Goal: Task Accomplishment & Management: Manage account settings

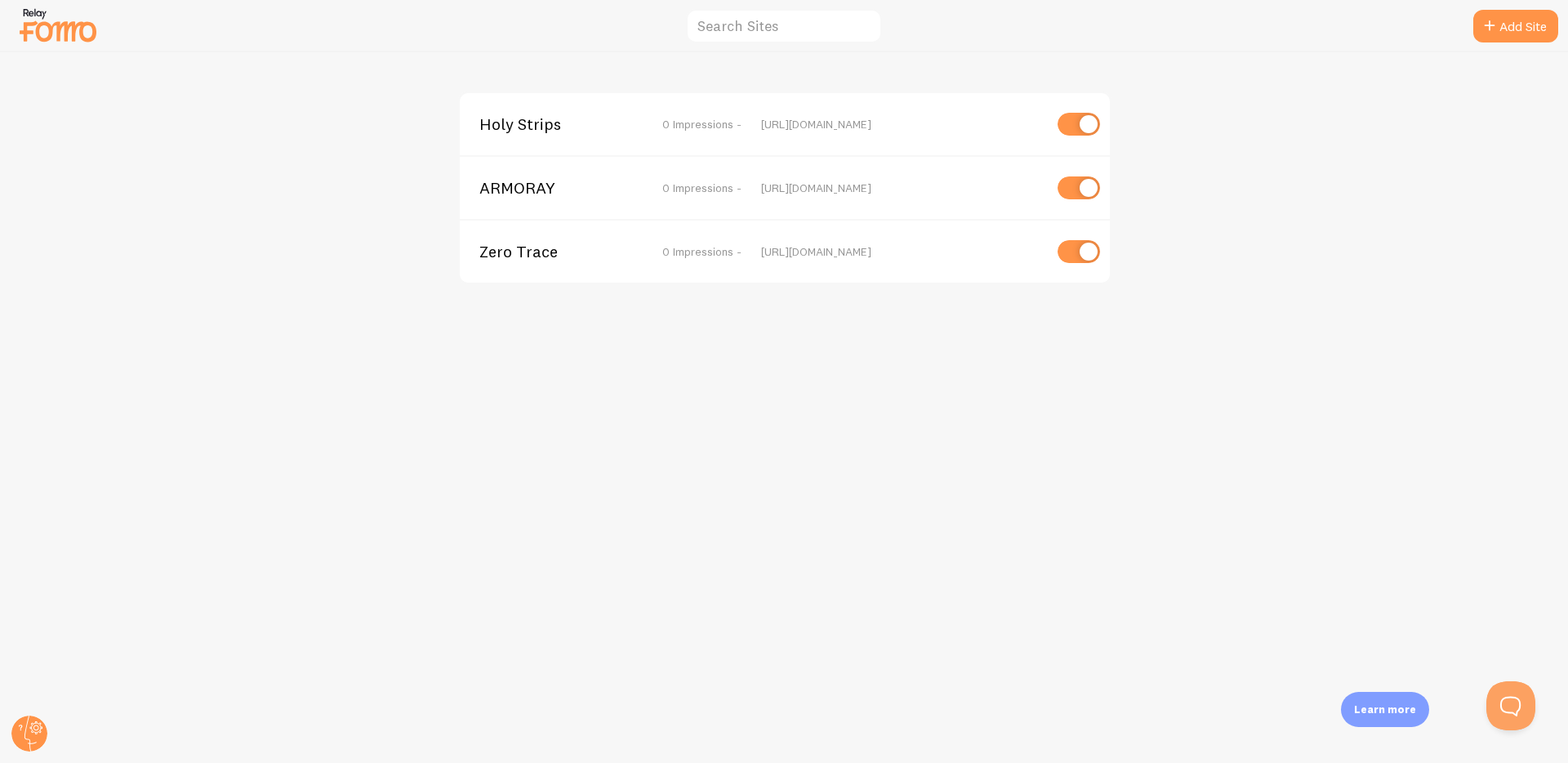
click at [691, 123] on span "0 Impressions -" at bounding box center [703, 124] width 80 height 15
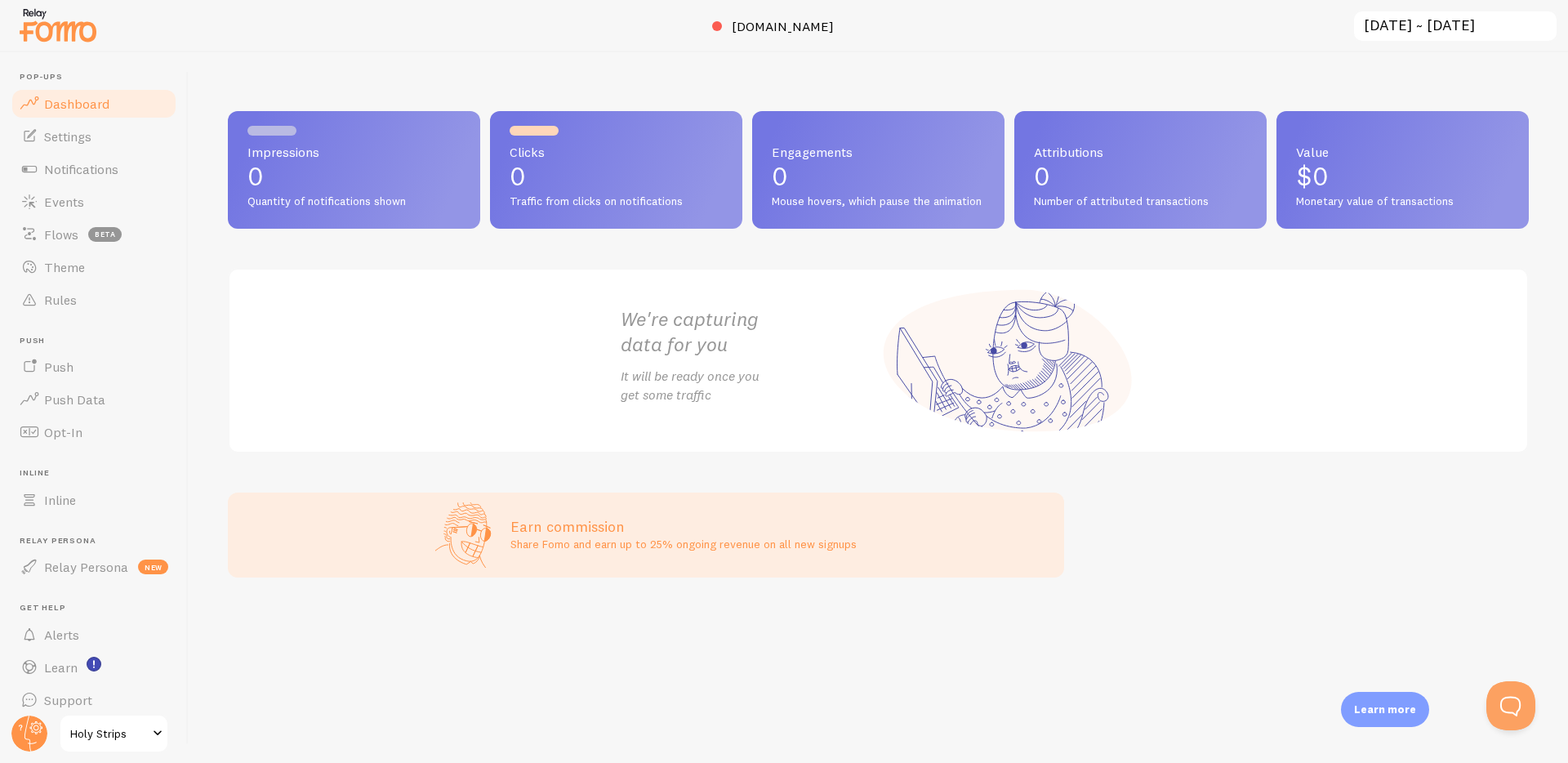
click at [100, 741] on span "Holy Strips" at bounding box center [109, 733] width 78 height 20
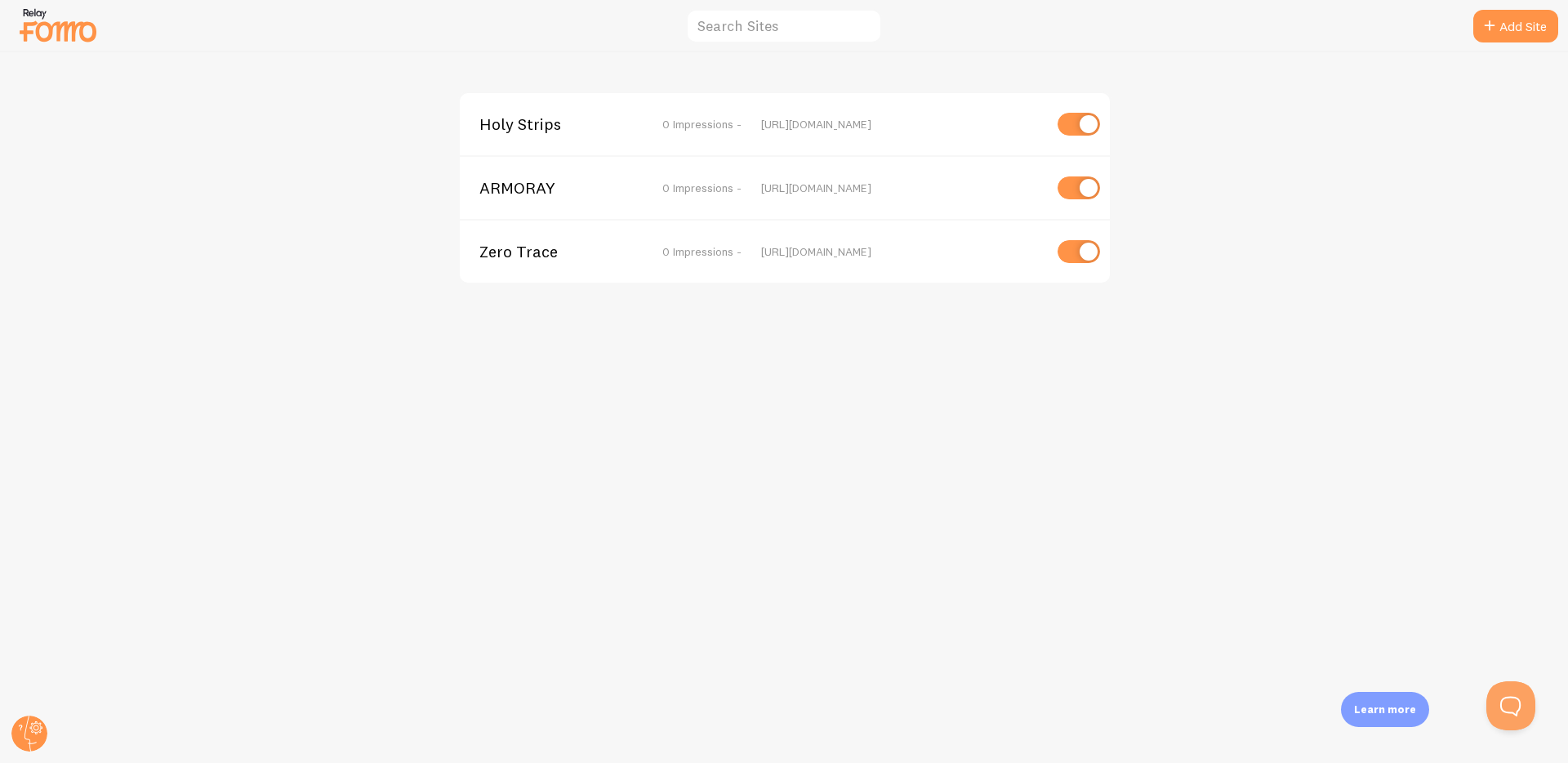
click at [814, 123] on div "[URL][DOMAIN_NAME]" at bounding box center [903, 124] width 282 height 15
click at [542, 123] on span "Holy Strips" at bounding box center [545, 124] width 132 height 15
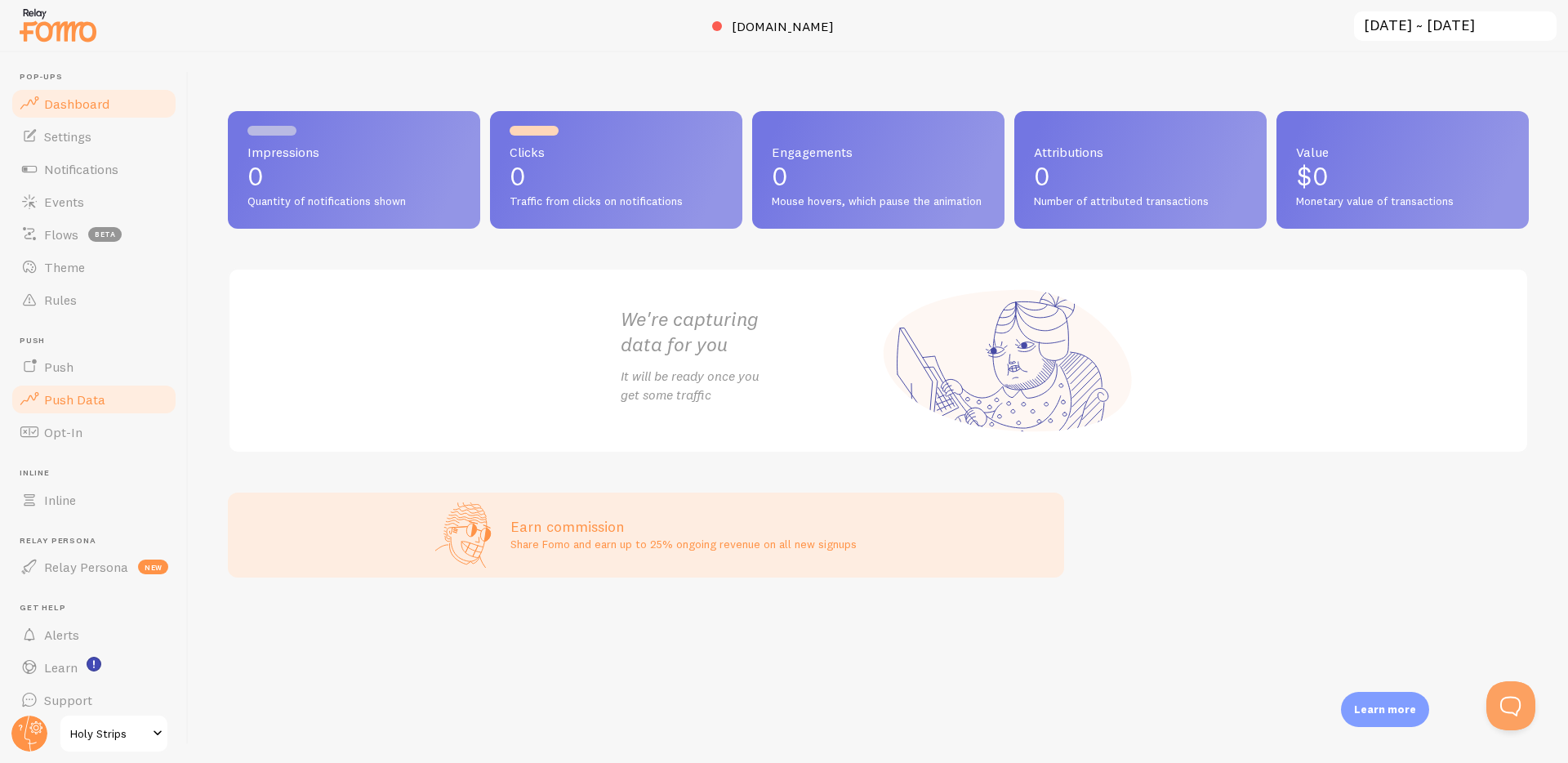
scroll to position [11, 0]
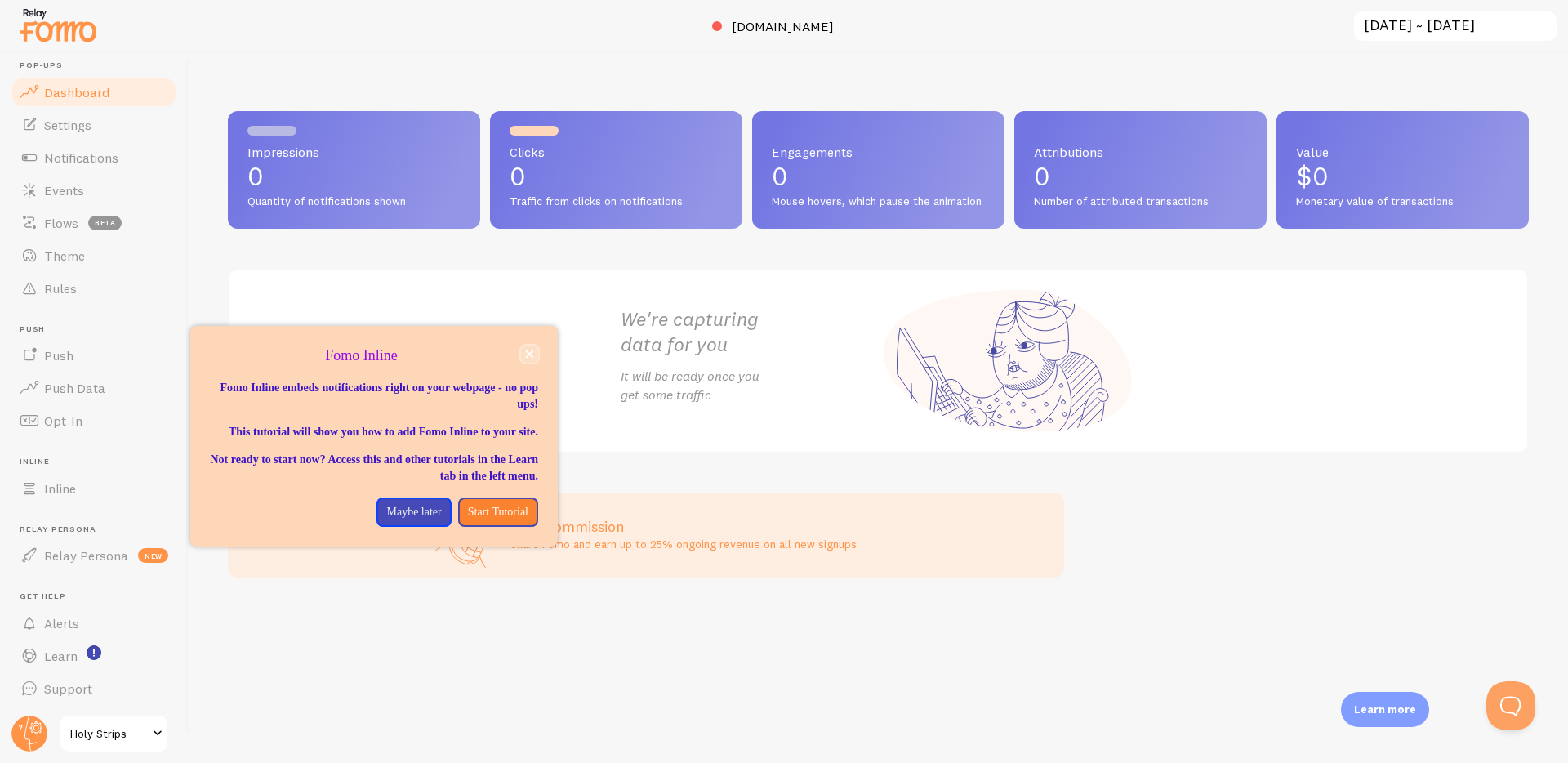
click at [528, 352] on icon "close," at bounding box center [530, 354] width 8 height 8
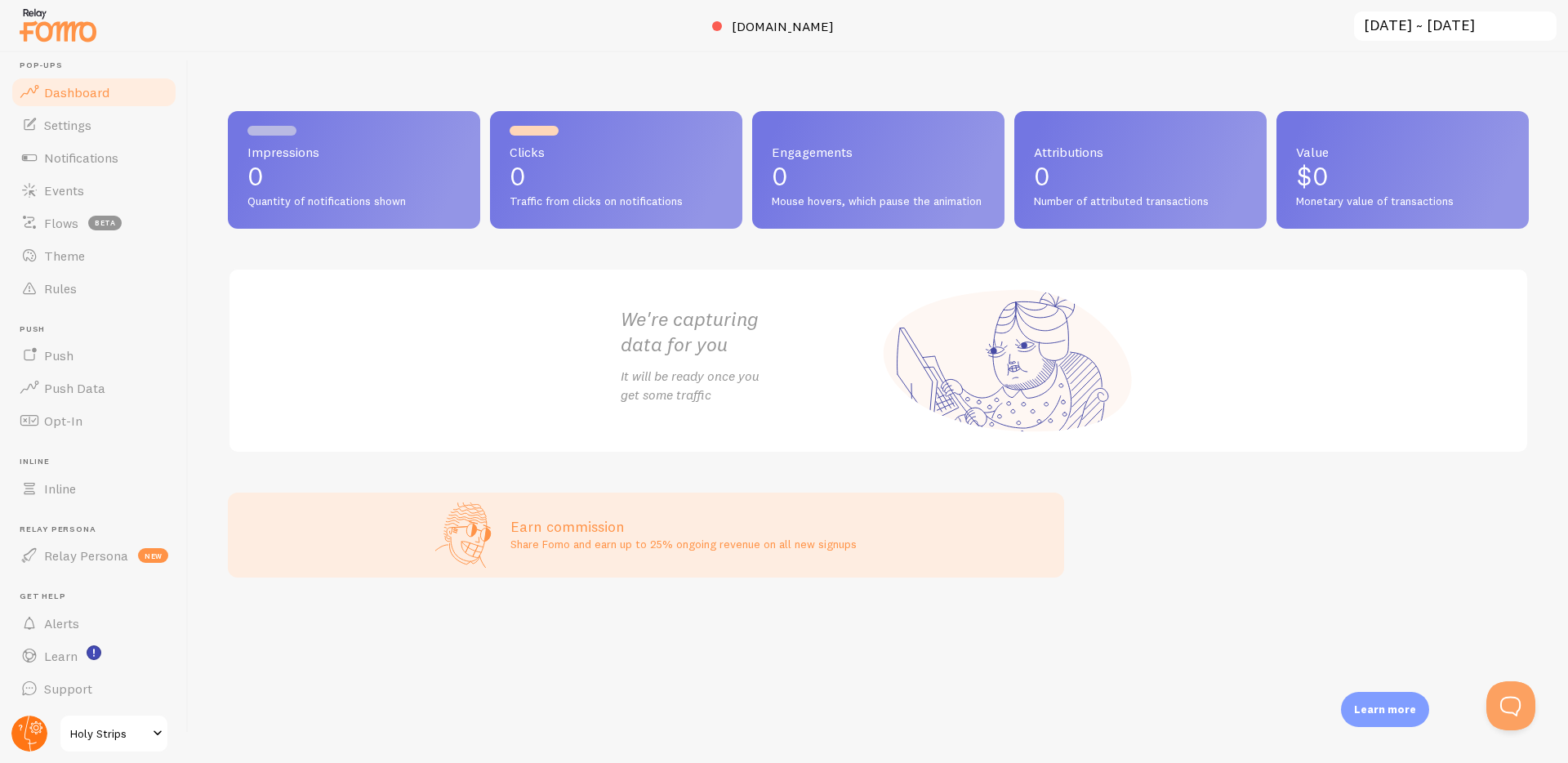
click at [16, 734] on circle at bounding box center [29, 734] width 36 height 36
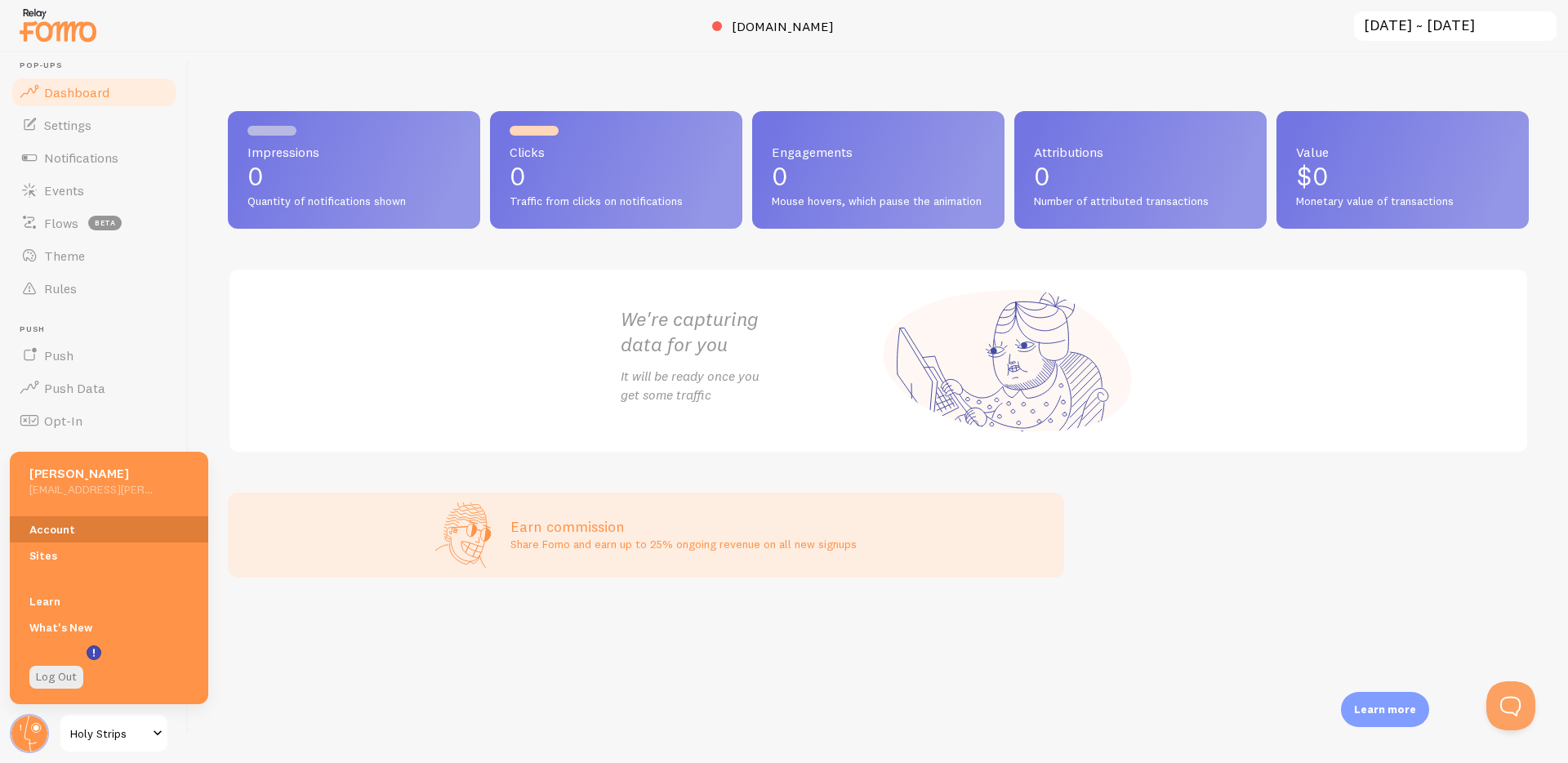
click at [84, 529] on link "Account" at bounding box center [108, 529] width 198 height 26
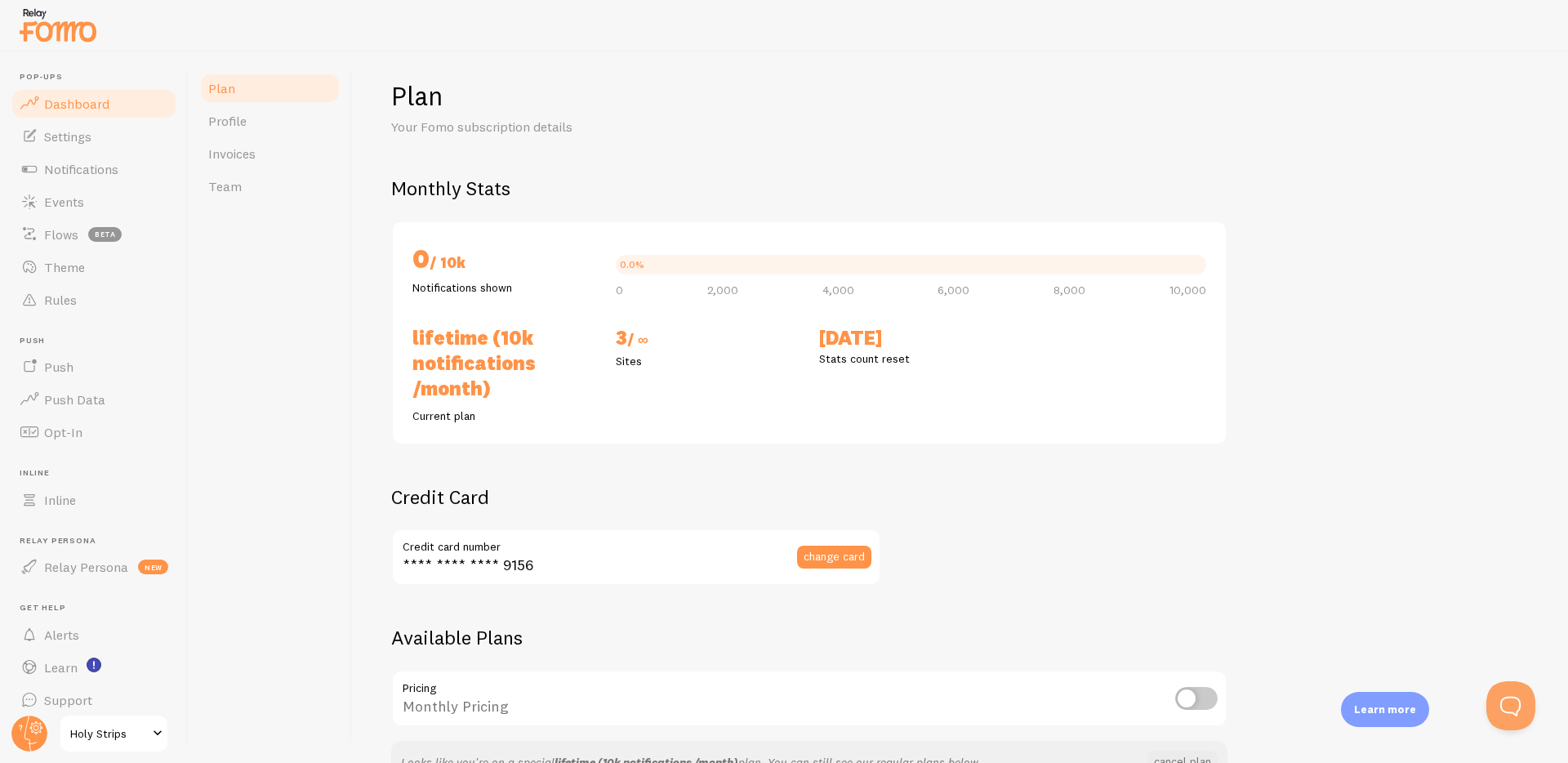
scroll to position [1, 0]
click at [78, 109] on span "Dashboard" at bounding box center [77, 102] width 66 height 16
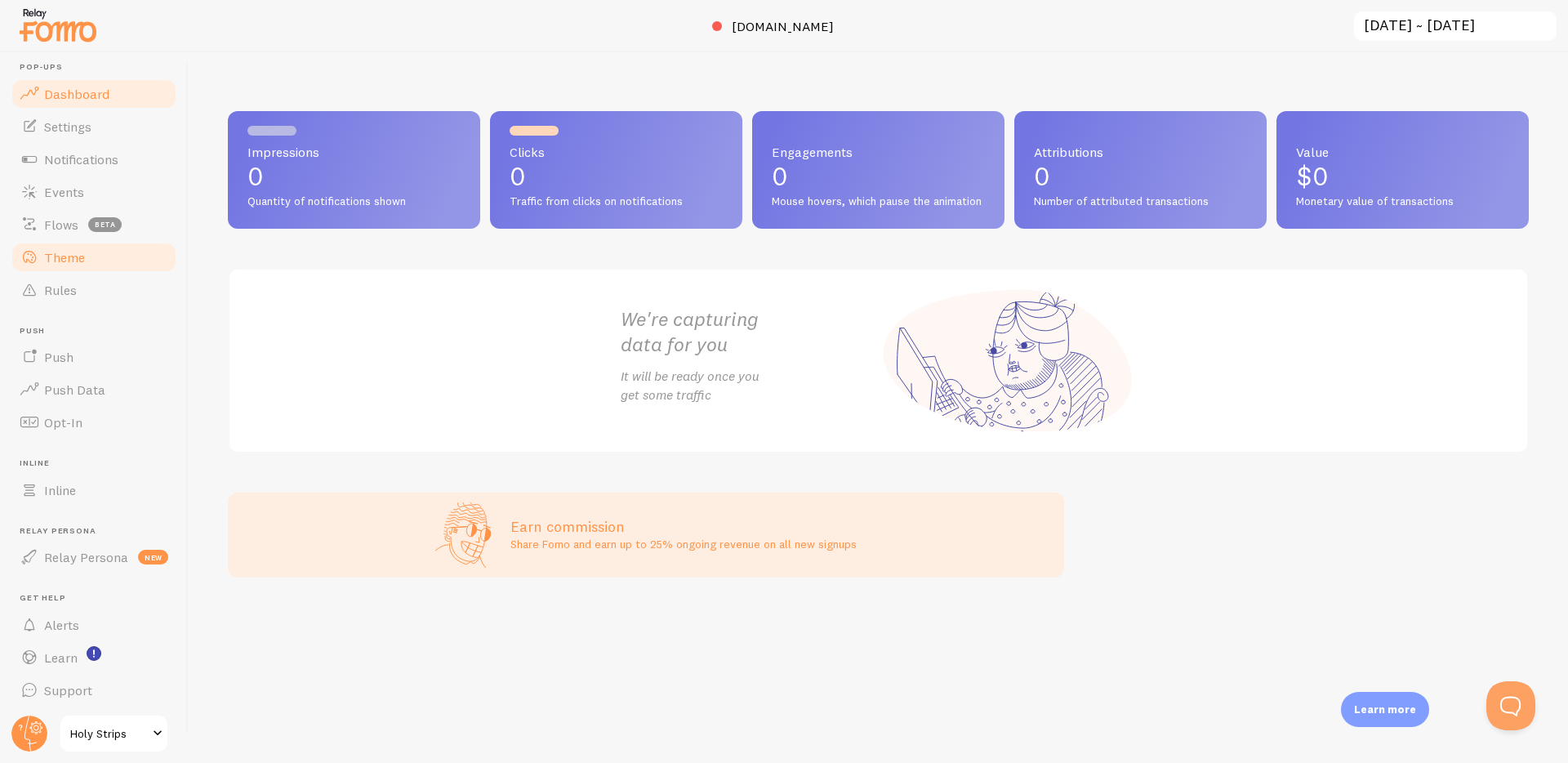
scroll to position [11, 0]
click at [91, 255] on link "Theme" at bounding box center [93, 256] width 168 height 33
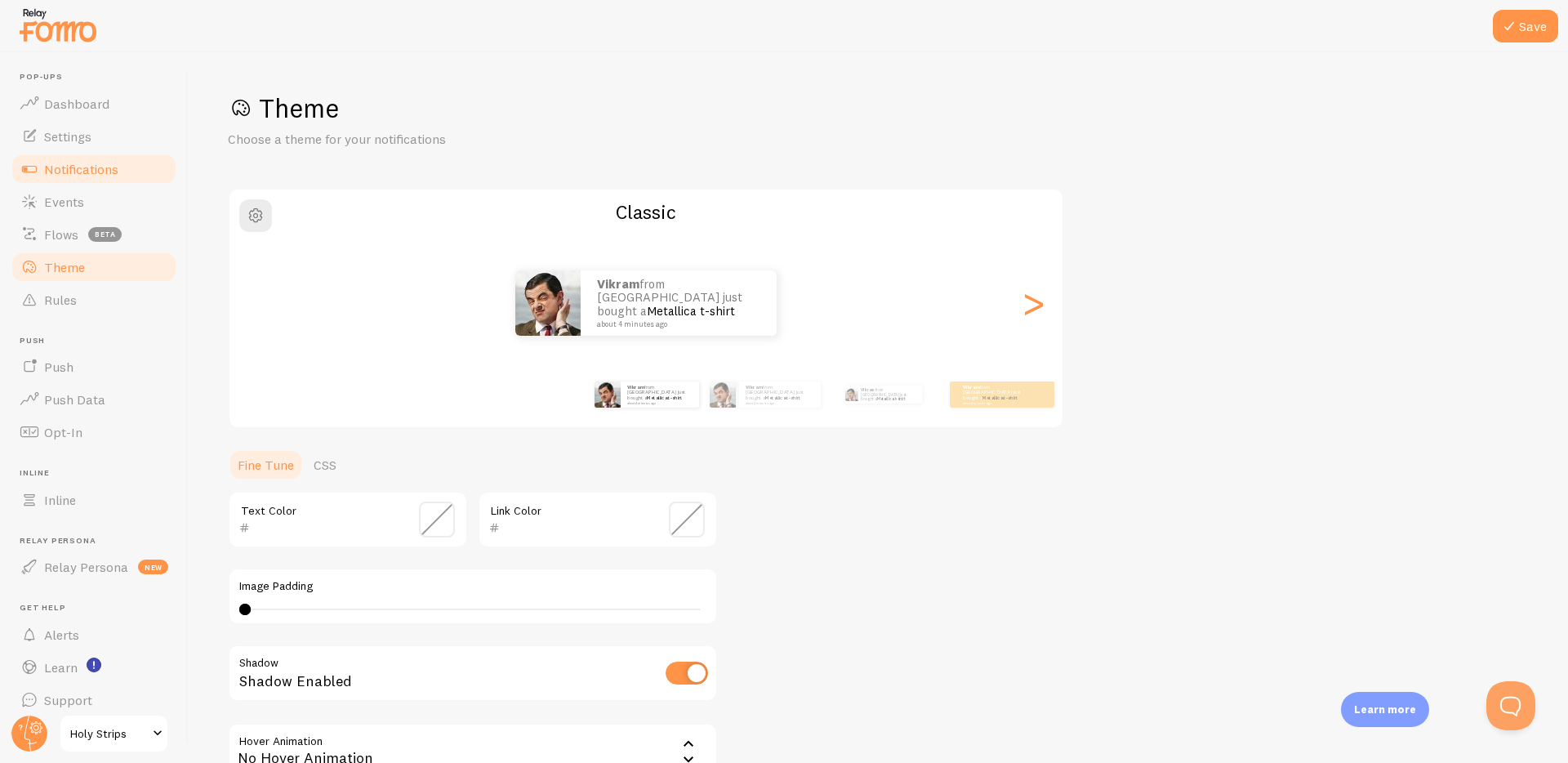
click at [73, 164] on span "Notifications" at bounding box center [81, 169] width 74 height 16
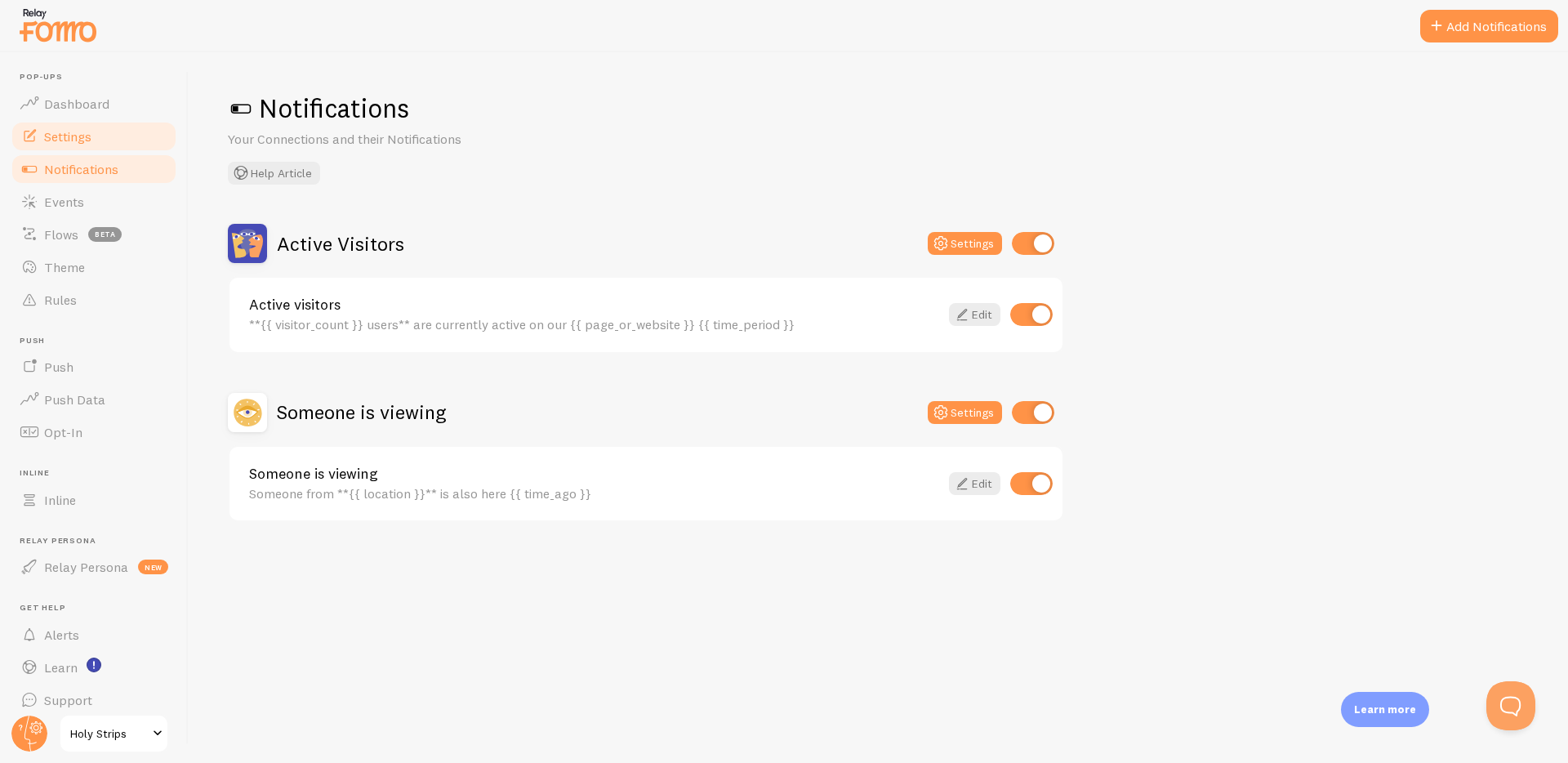
click at [78, 141] on span "Settings" at bounding box center [67, 136] width 48 height 16
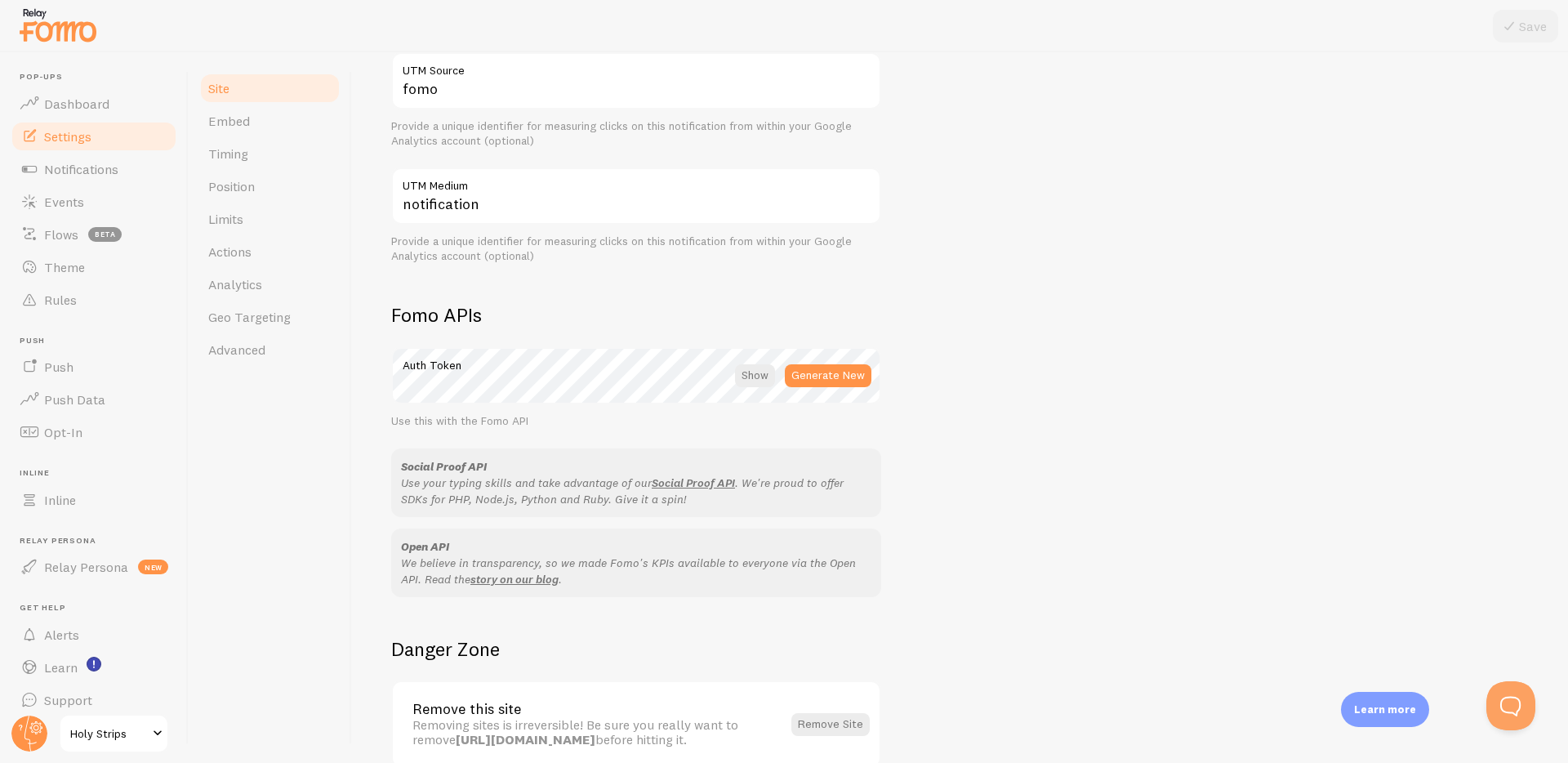
scroll to position [669, 0]
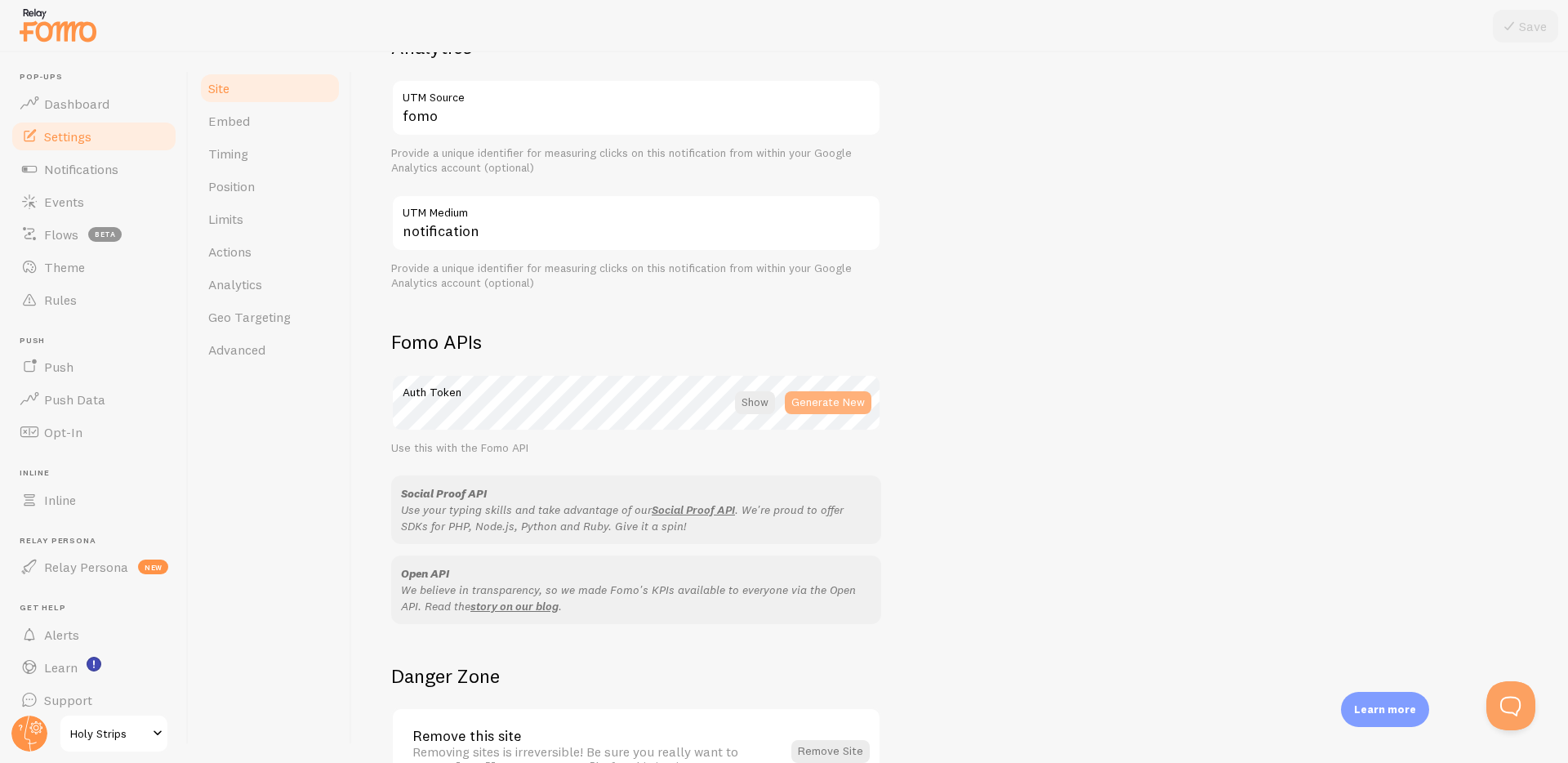
click at [811, 401] on button "Generate New" at bounding box center [828, 402] width 87 height 22
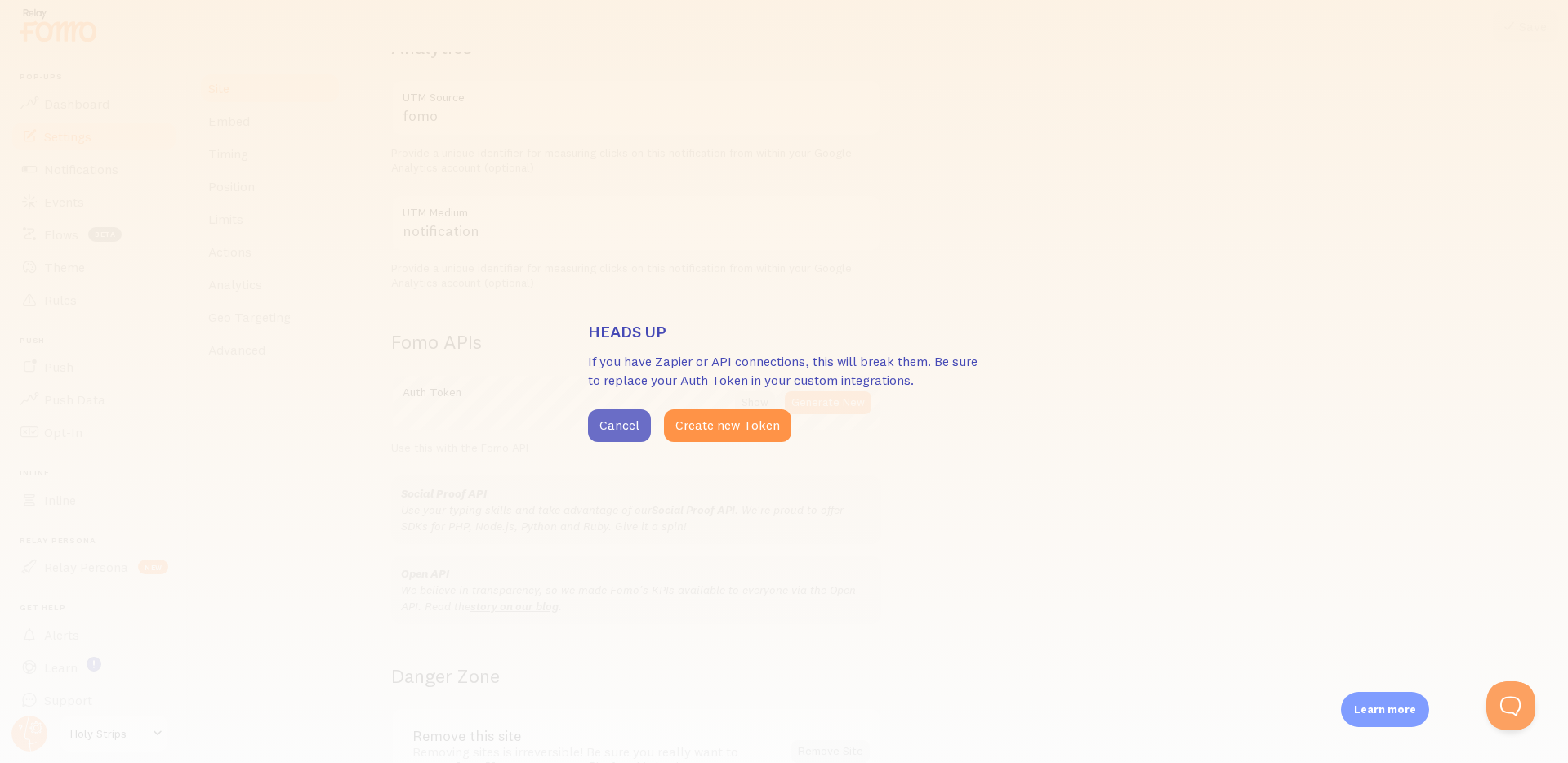
click at [619, 427] on button "Cancel" at bounding box center [620, 426] width 63 height 33
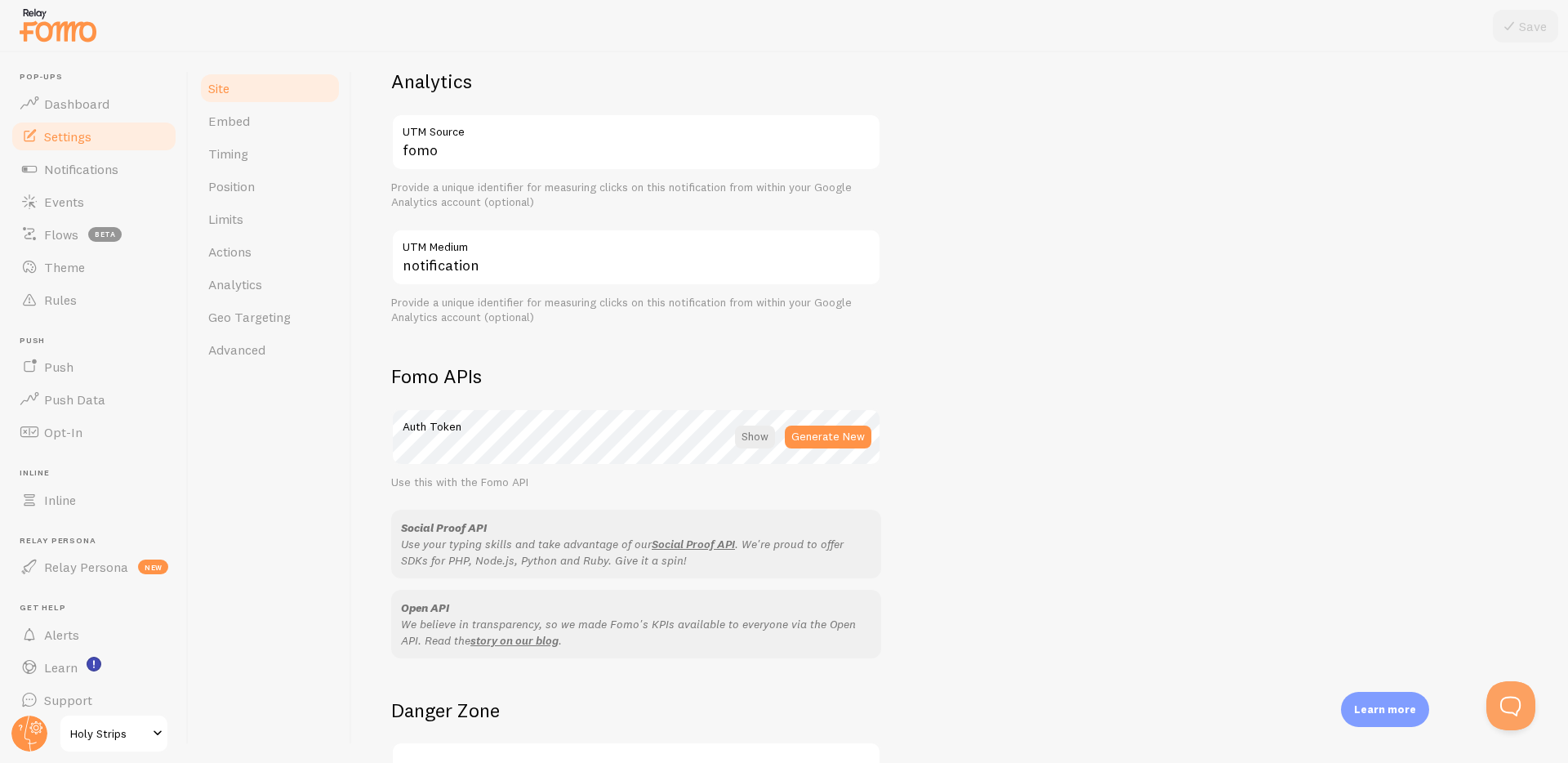
scroll to position [628, 0]
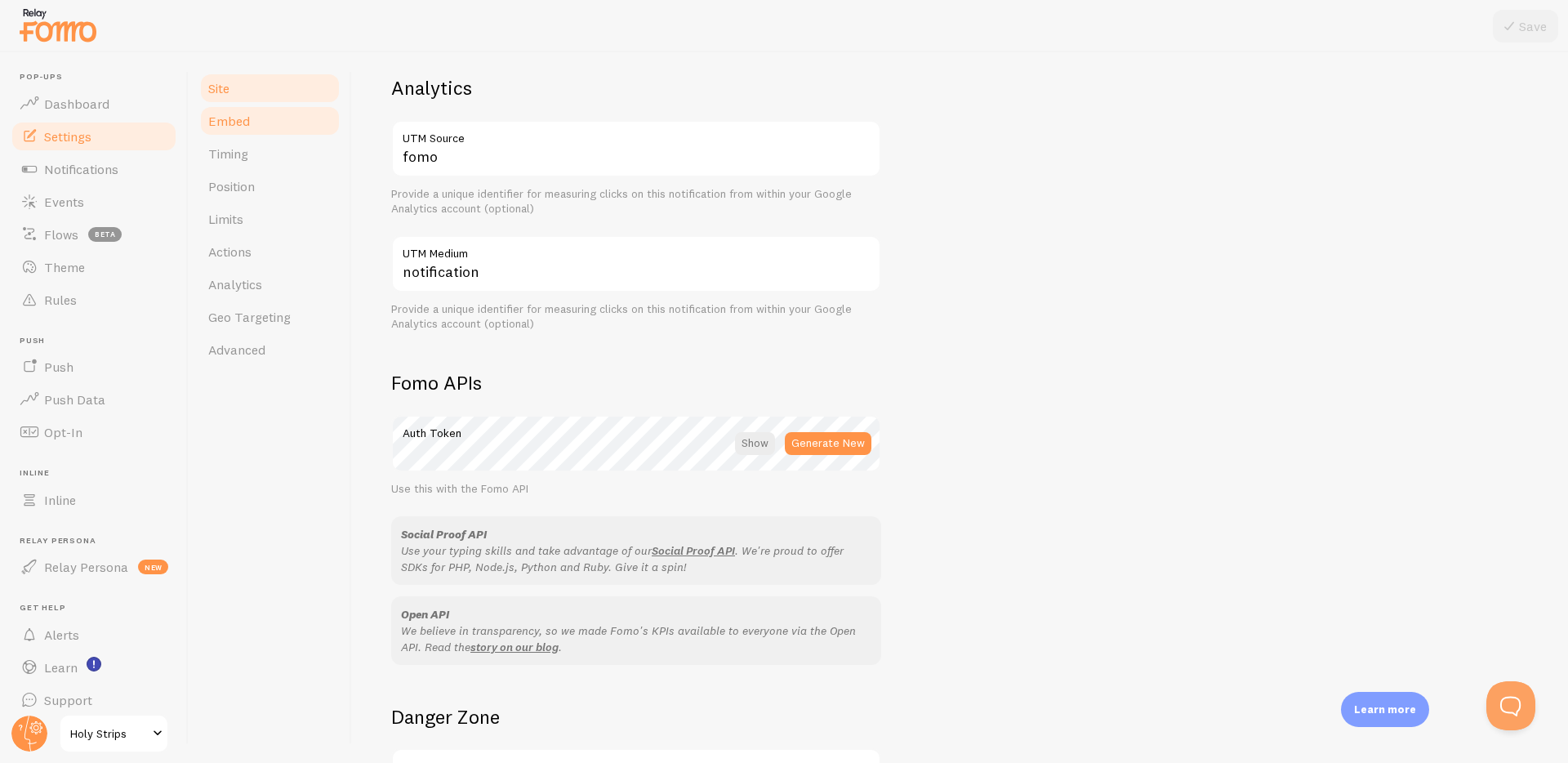
click at [235, 128] on span "Embed" at bounding box center [229, 120] width 42 height 16
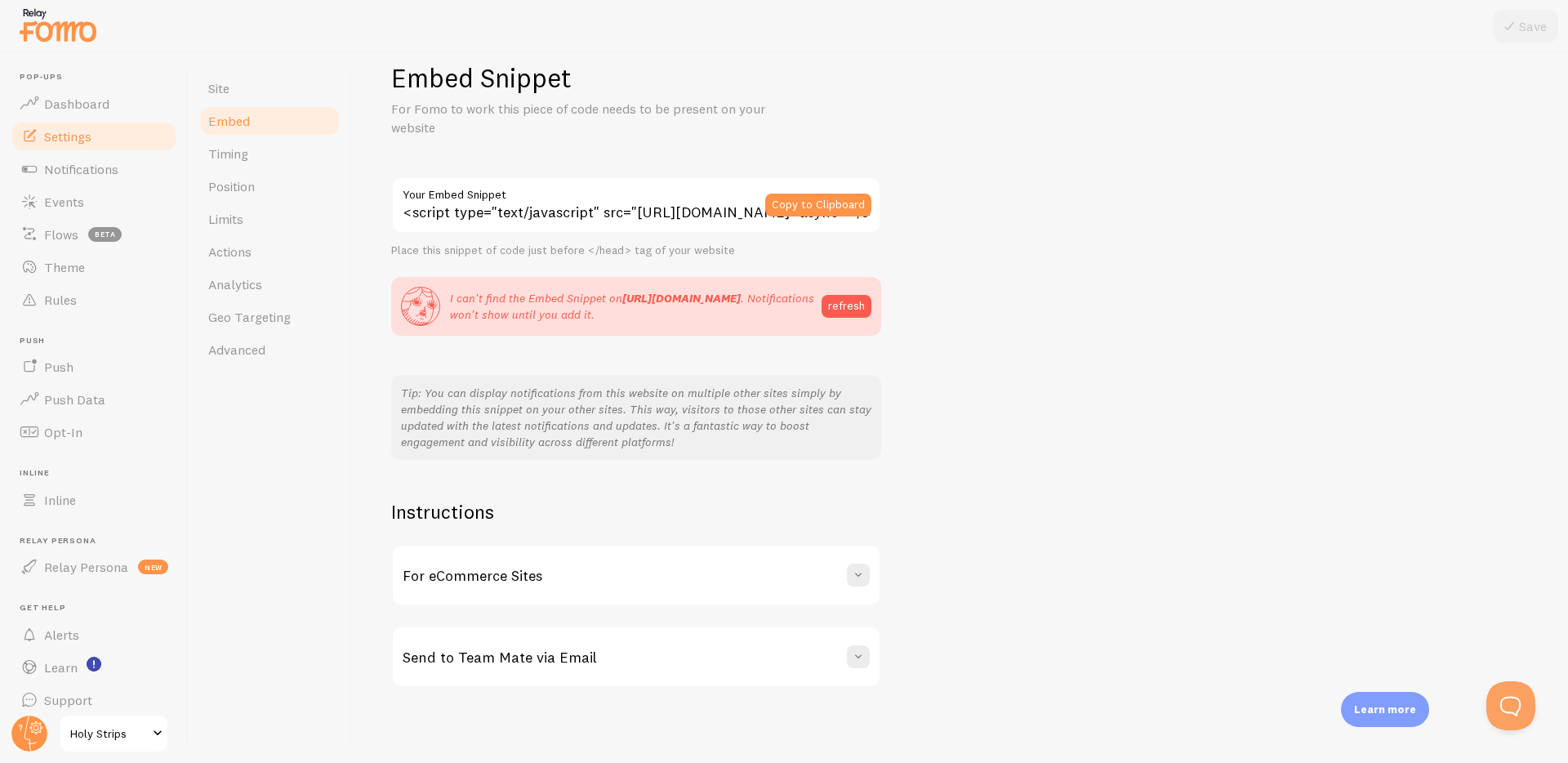
scroll to position [34, 0]
drag, startPoint x: 872, startPoint y: 572, endPoint x: 861, endPoint y: 572, distance: 11.0
click at [872, 572] on div "For eCommerce Sites" at bounding box center [636, 572] width 487 height 59
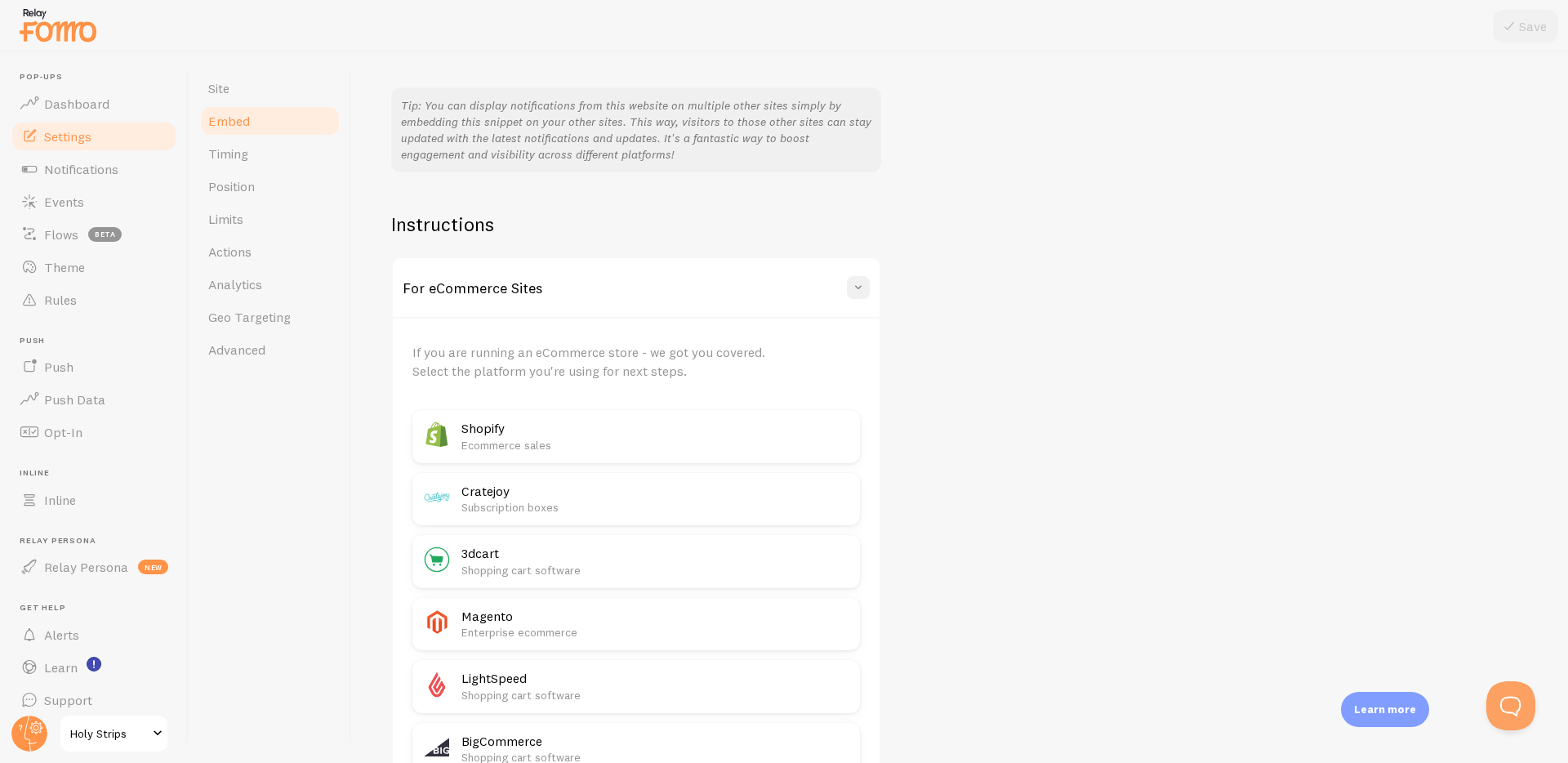
scroll to position [319, 0]
click at [556, 439] on p "Ecommerce sales" at bounding box center [655, 443] width 389 height 16
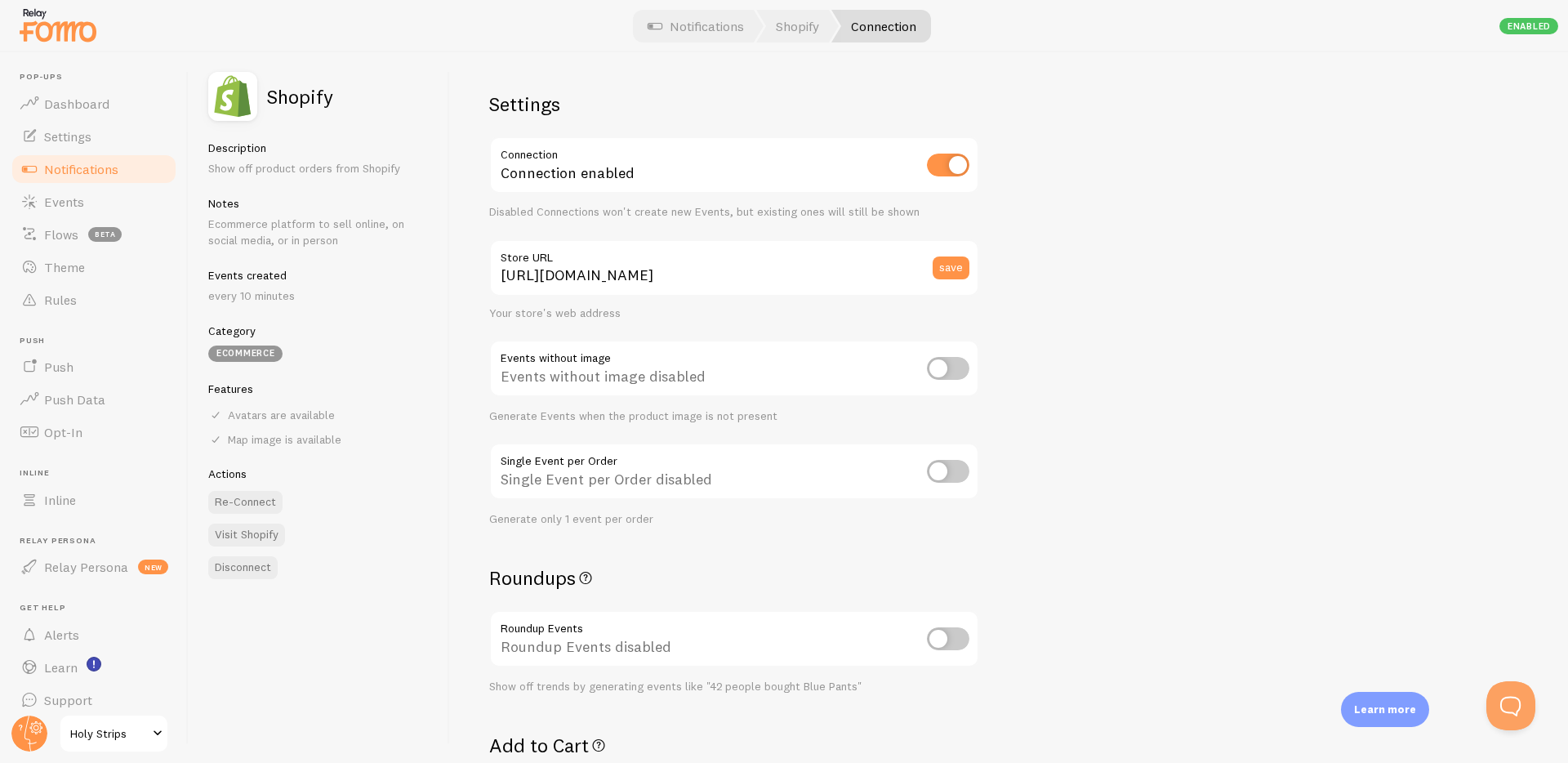
click at [959, 168] on input "checkbox" at bounding box center [948, 164] width 42 height 22
checkbox input "false"
click at [1173, 221] on div "Settings Connection Connection disabled Disabled Connections won't create new E…" at bounding box center [1009, 407] width 1118 height 710
click at [119, 740] on span "Holy Strips" at bounding box center [109, 733] width 78 height 20
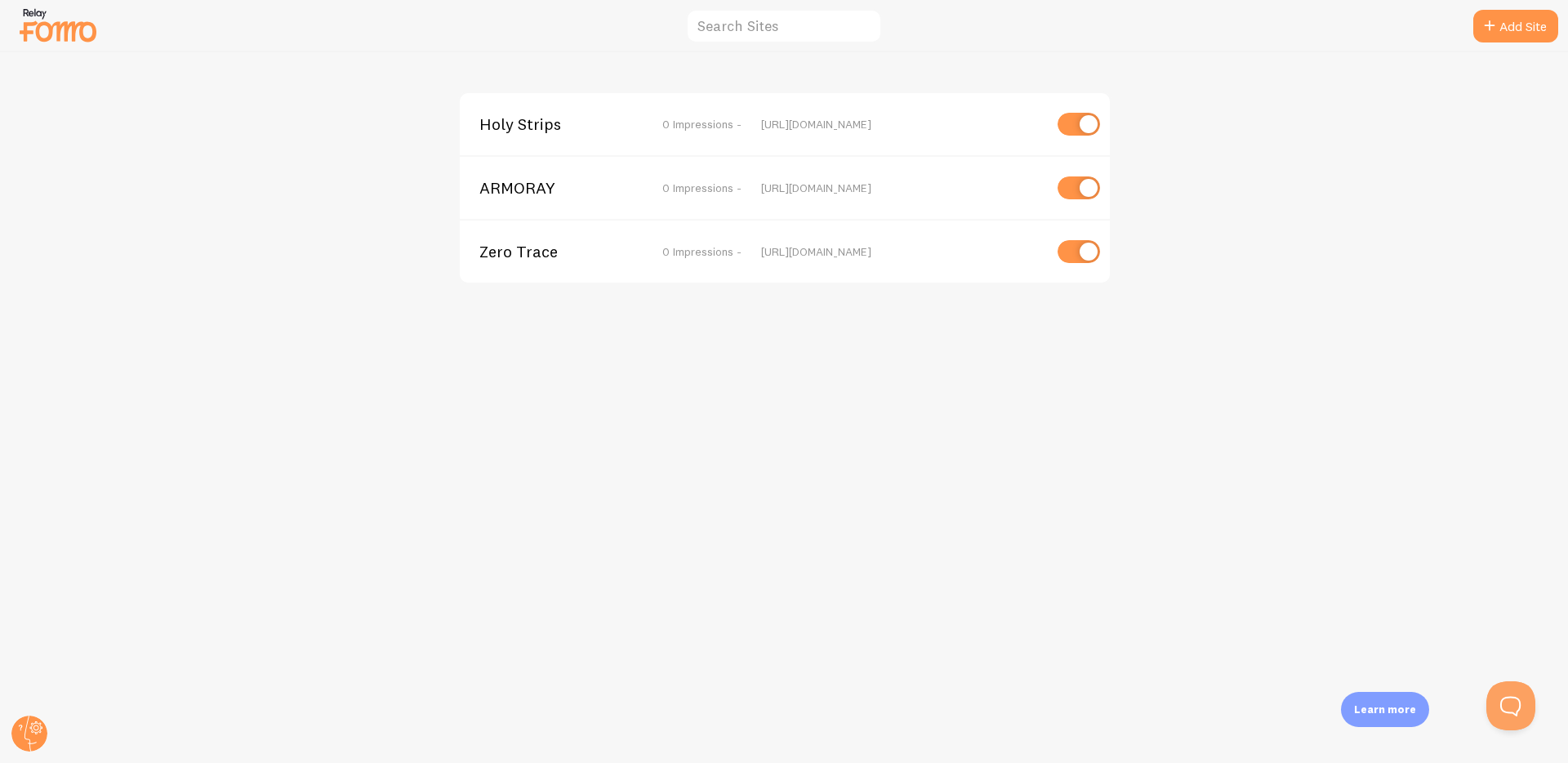
click at [840, 125] on div "[URL][DOMAIN_NAME]" at bounding box center [903, 124] width 282 height 15
click at [662, 124] on div "Holy Strips 0 Impressions -" at bounding box center [610, 124] width 262 height 15
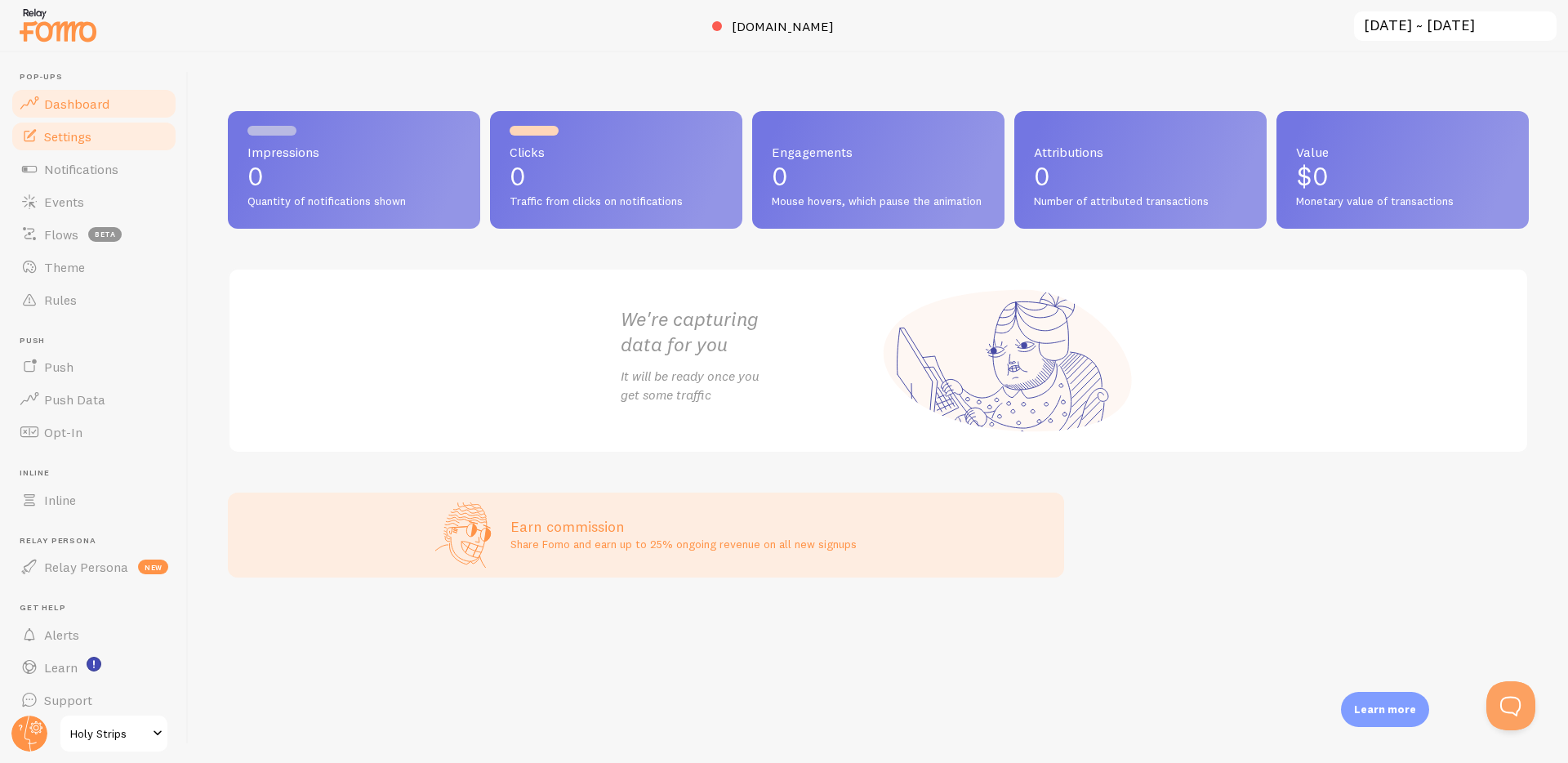
click at [83, 149] on link "Settings" at bounding box center [93, 137] width 168 height 33
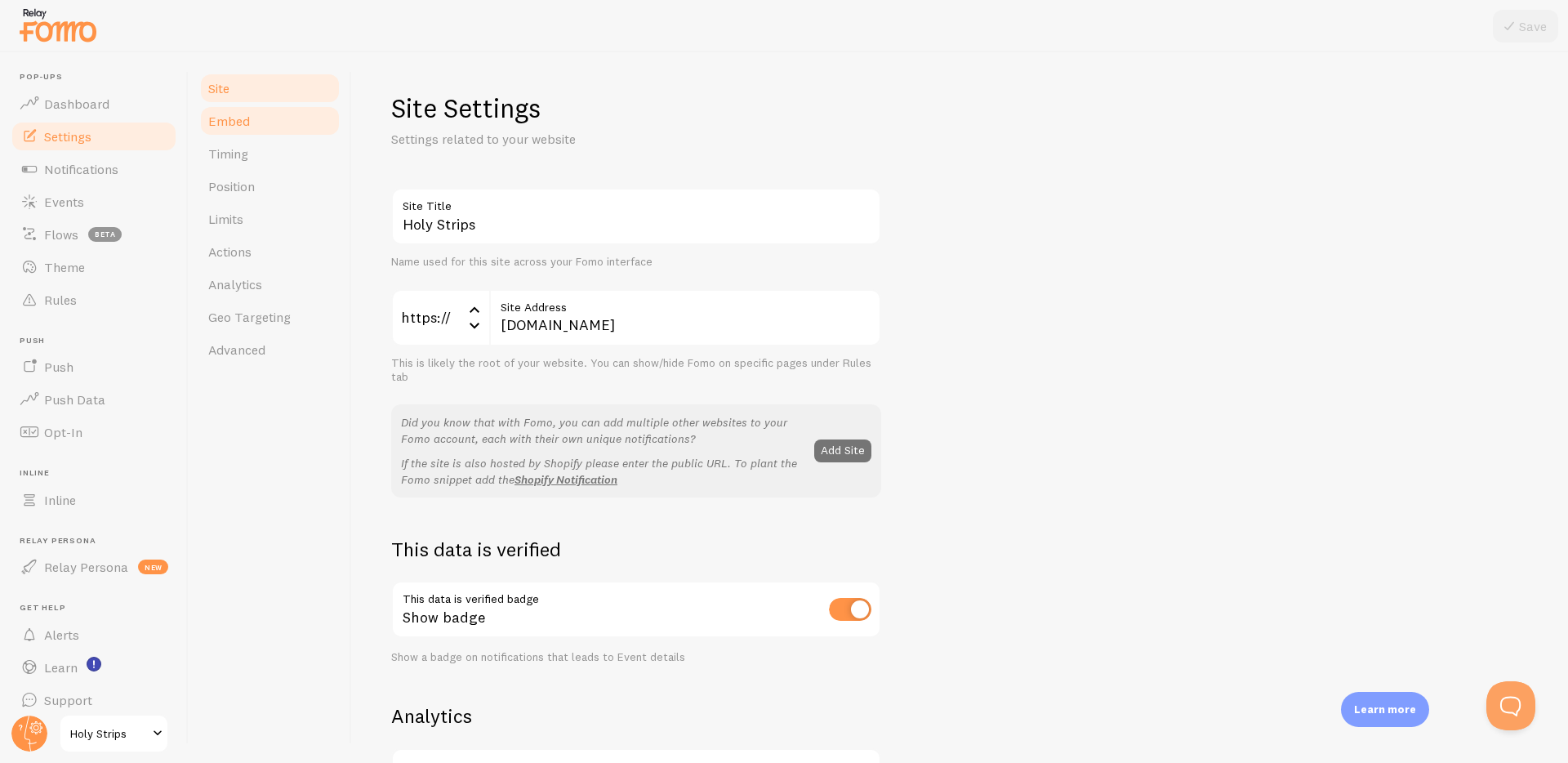
click at [254, 124] on link "Embed" at bounding box center [269, 121] width 143 height 33
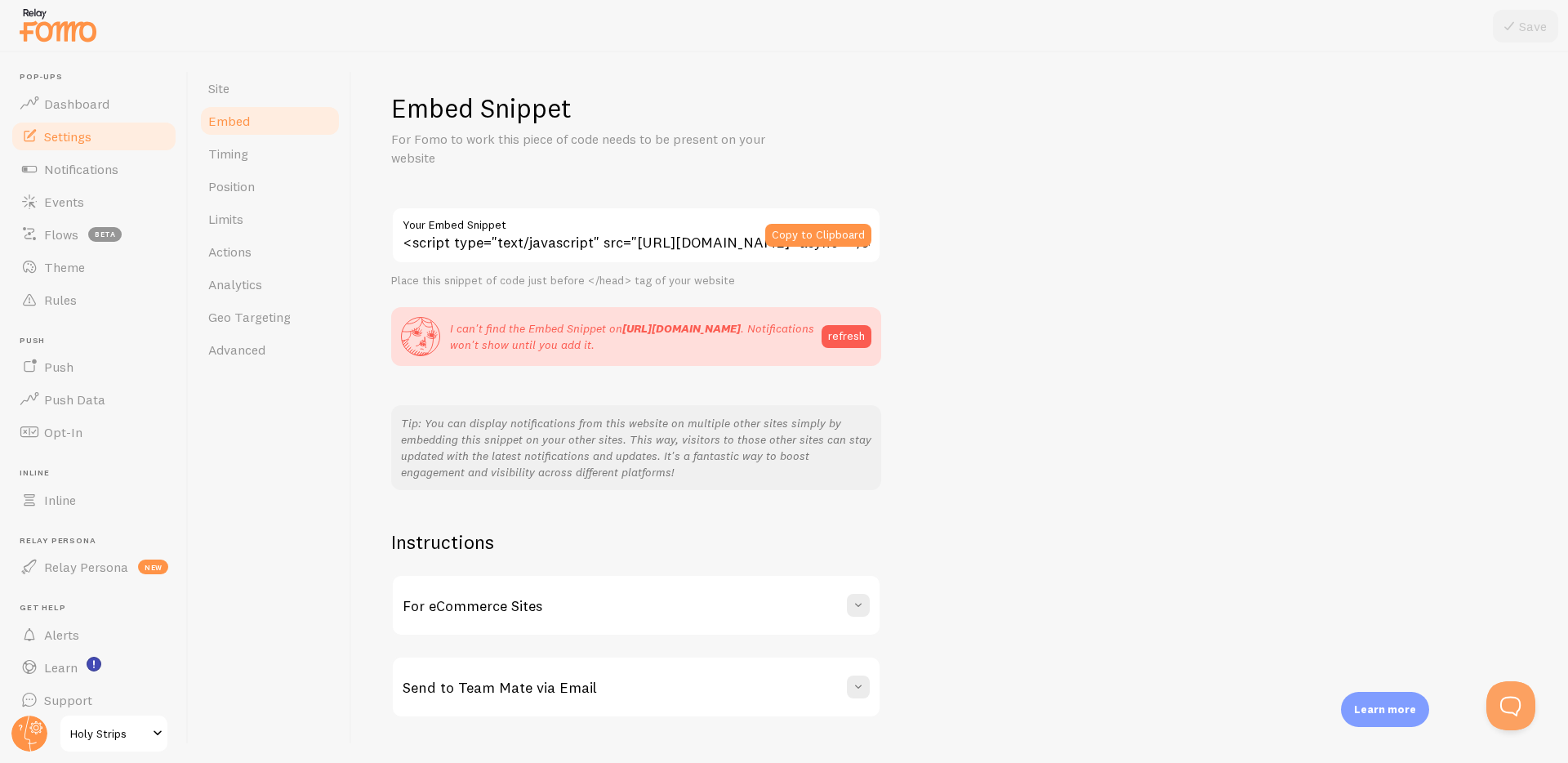
scroll to position [34, 0]
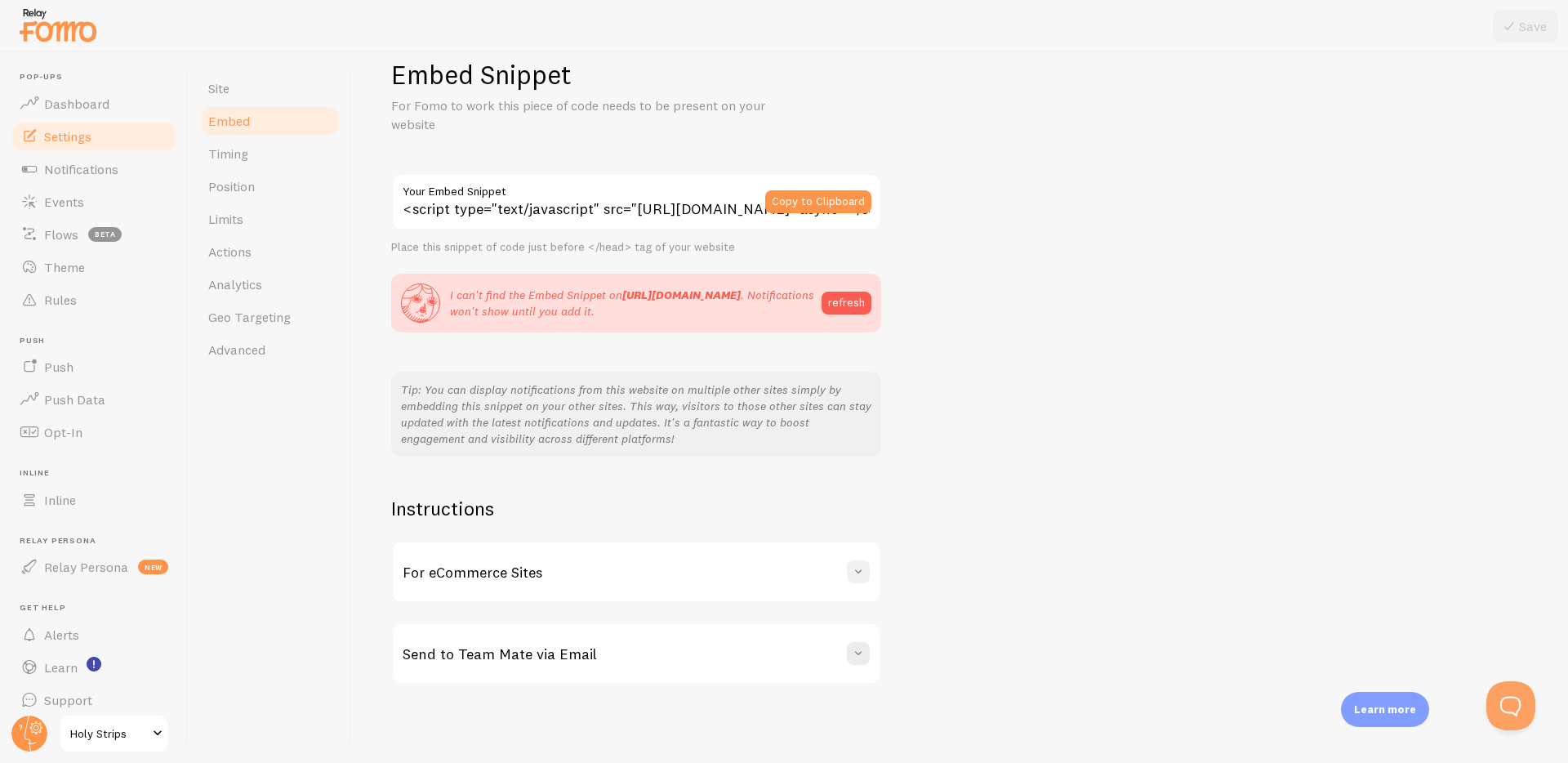
click at [862, 571] on span at bounding box center [858, 571] width 16 height 16
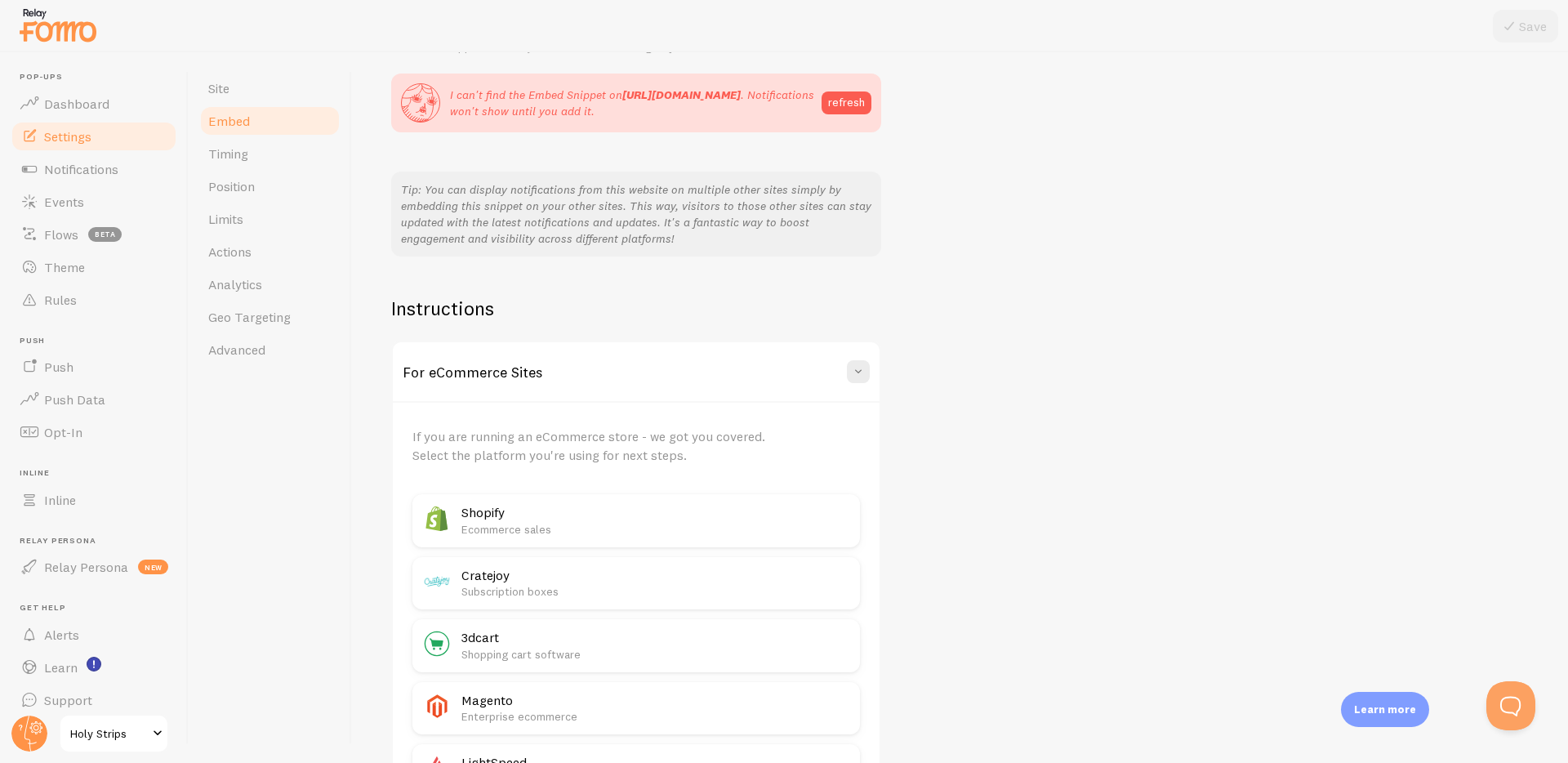
click at [475, 523] on p "Ecommerce sales" at bounding box center [655, 529] width 389 height 16
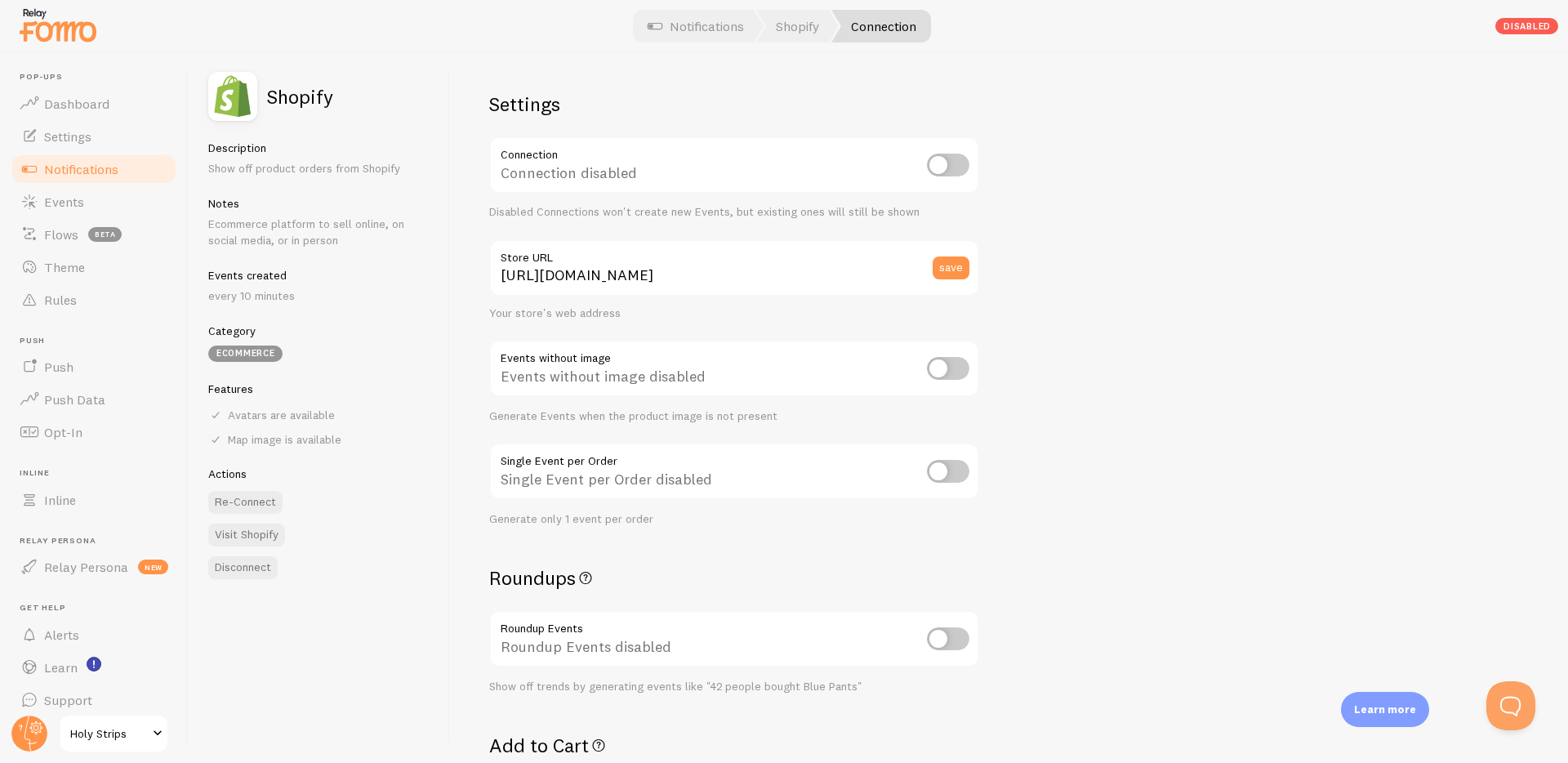
scroll to position [3, 0]
click at [943, 171] on input "checkbox" at bounding box center [948, 163] width 42 height 22
checkbox input "true"
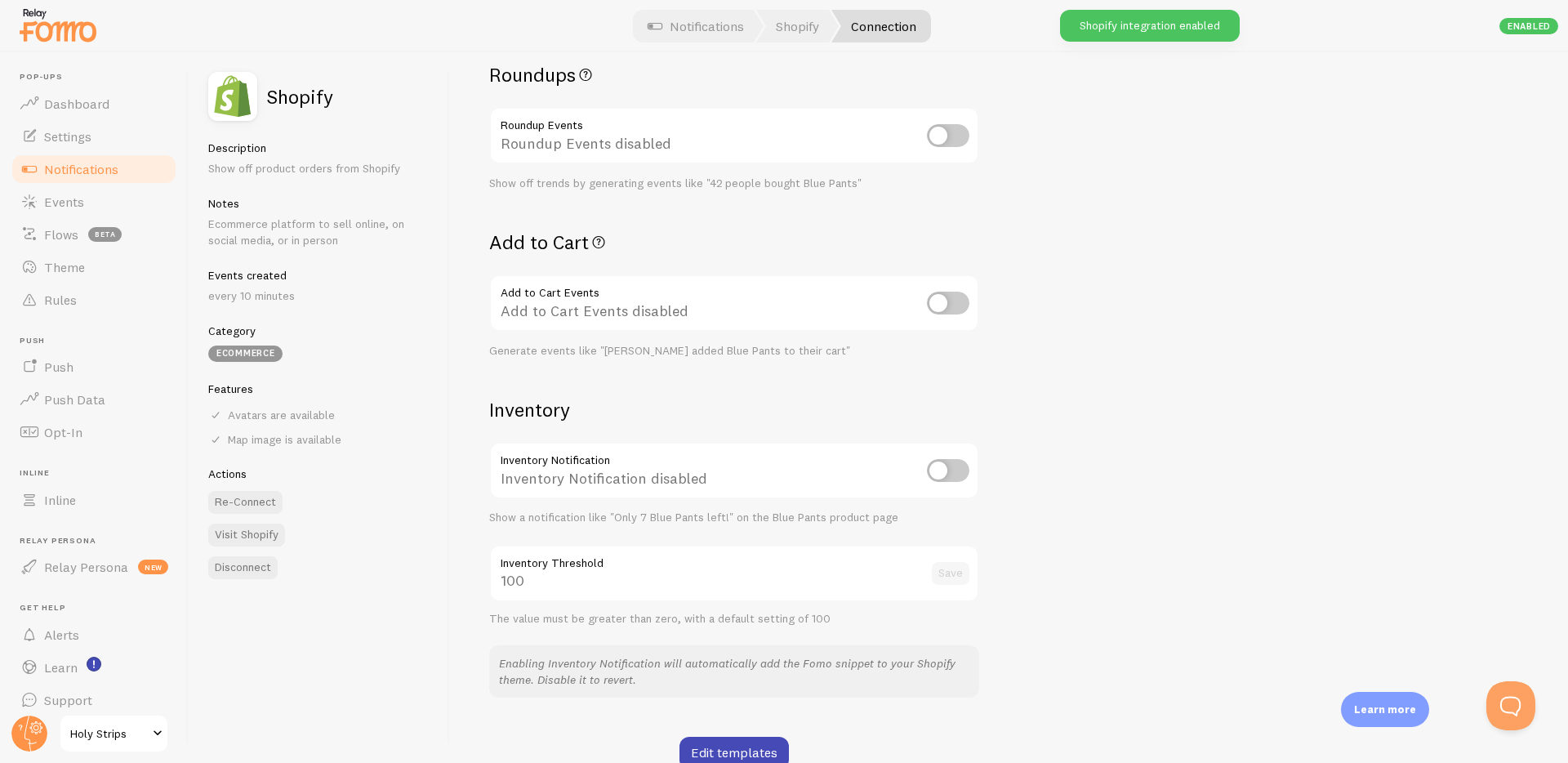
scroll to position [588, 0]
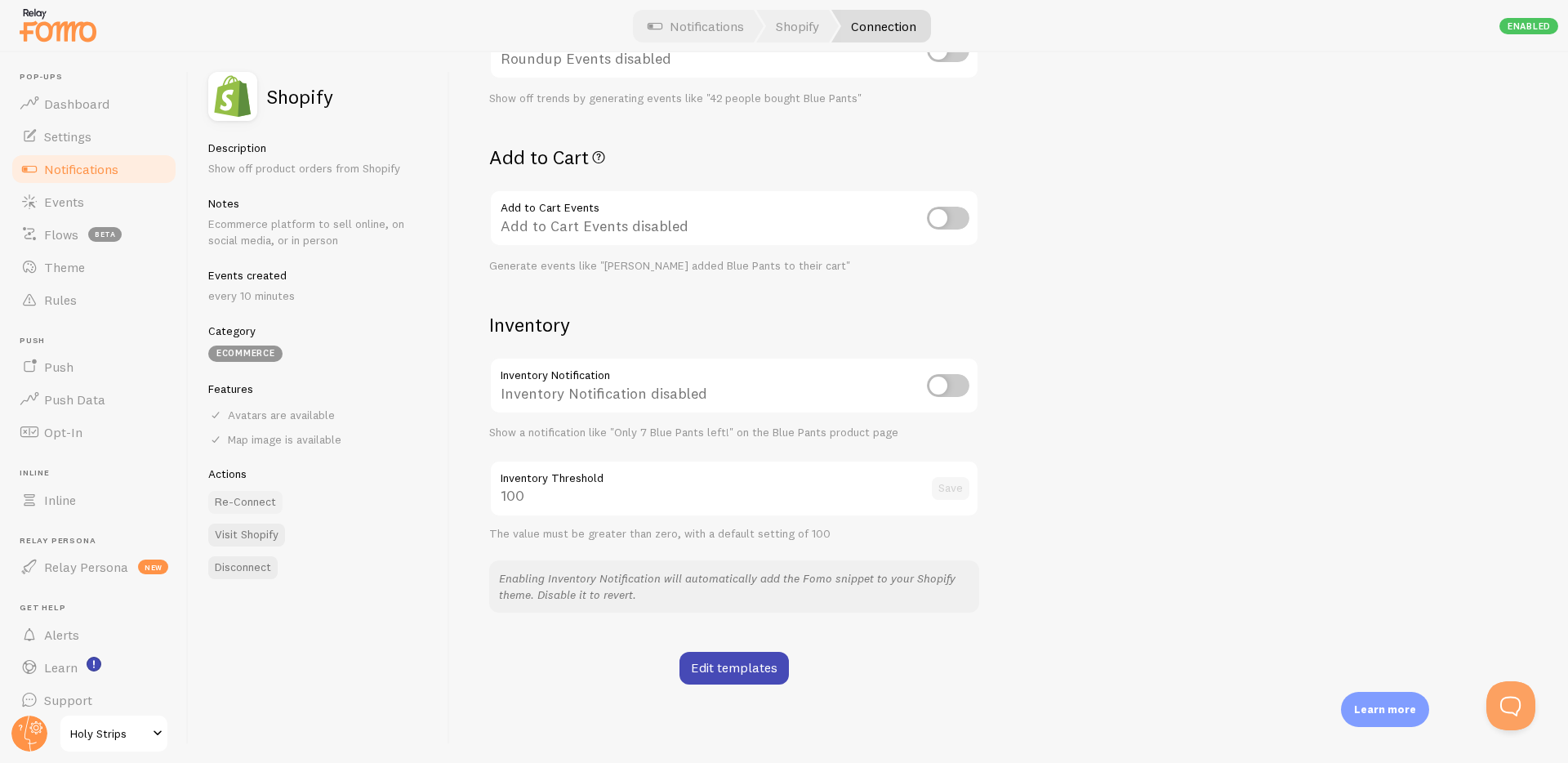
click at [249, 503] on button "Re-Connect" at bounding box center [246, 502] width 74 height 22
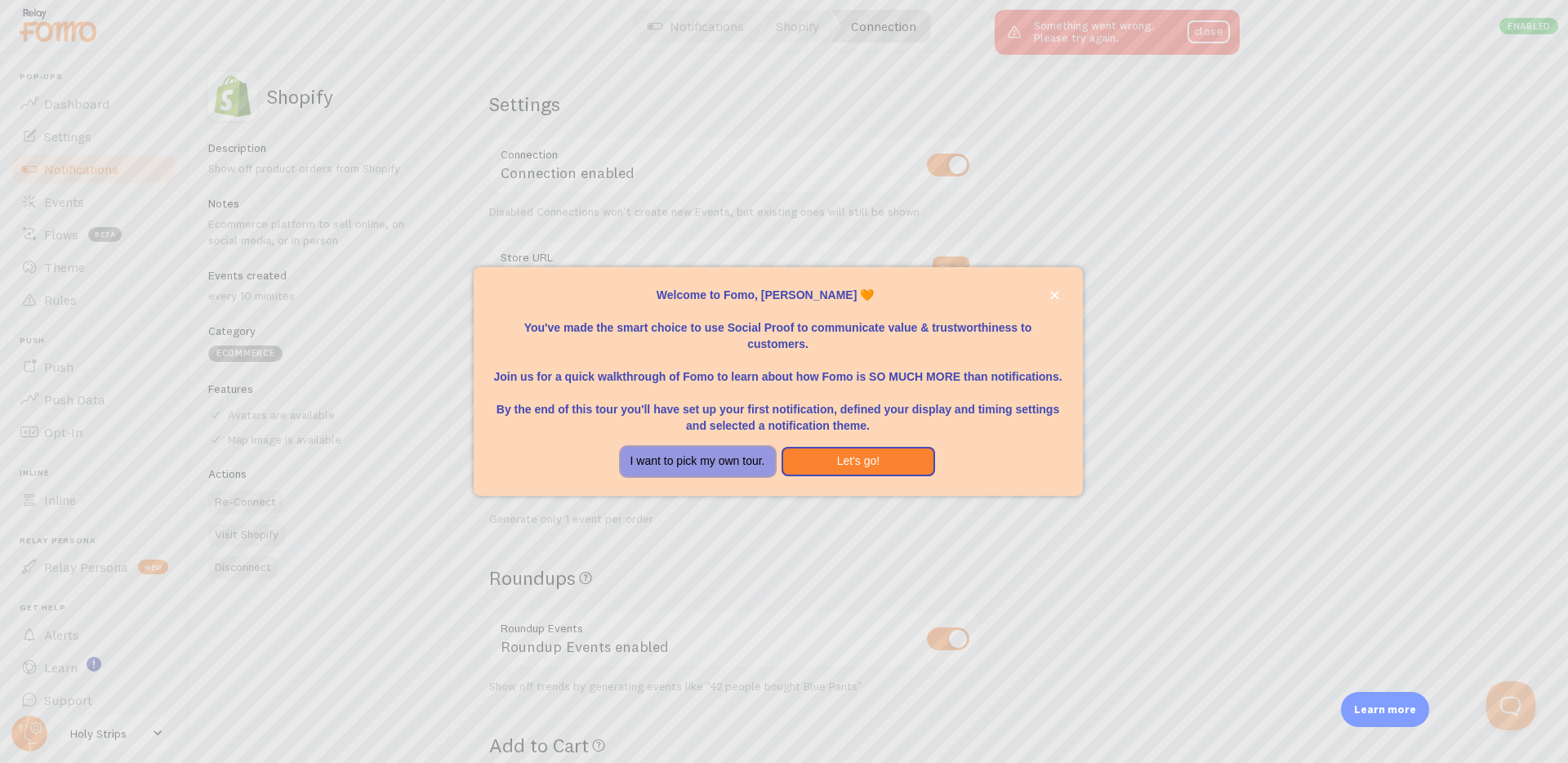
click at [713, 465] on button "I want to pick my own tour." at bounding box center [697, 461] width 154 height 29
